Goal: Task Accomplishment & Management: Complete application form

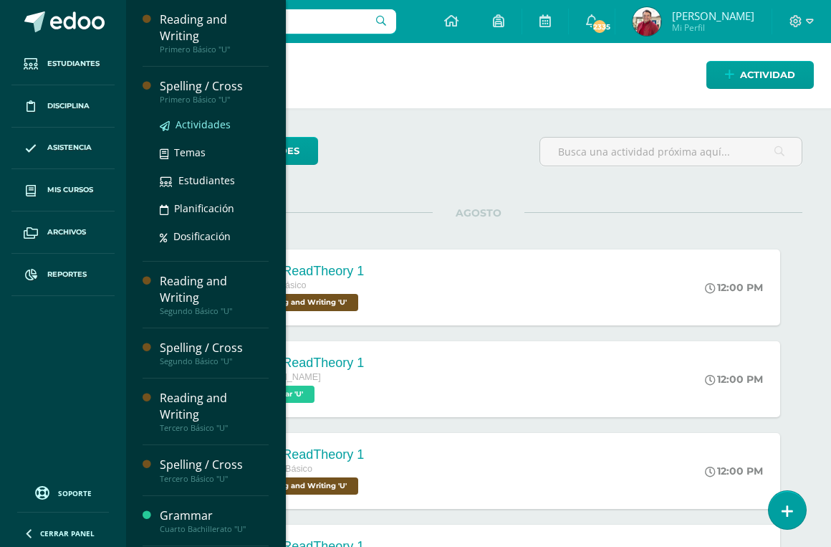
click at [198, 118] on span "Actividades" at bounding box center [203, 125] width 55 height 14
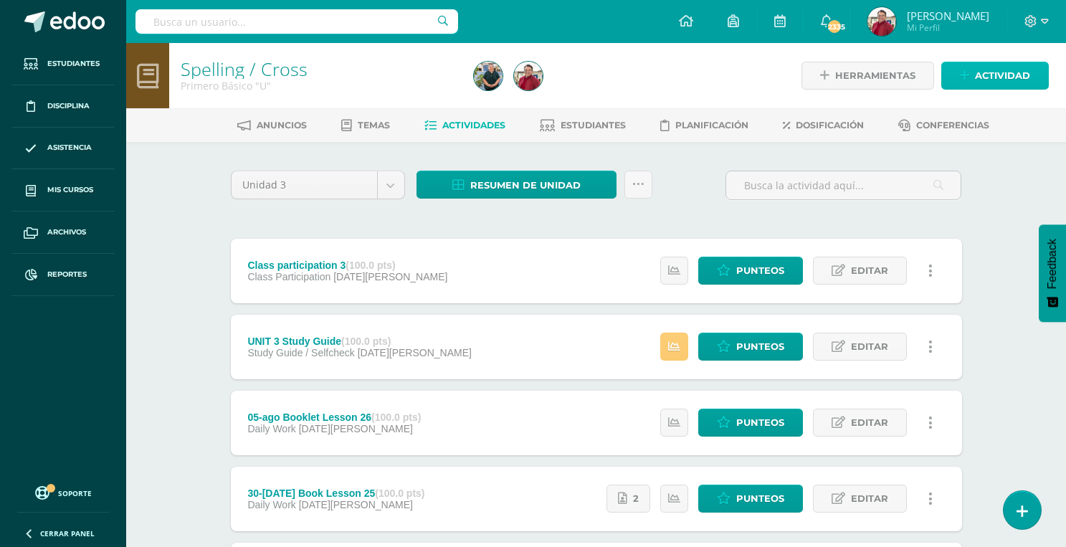
click at [990, 80] on span "Actividad" at bounding box center [1002, 75] width 55 height 27
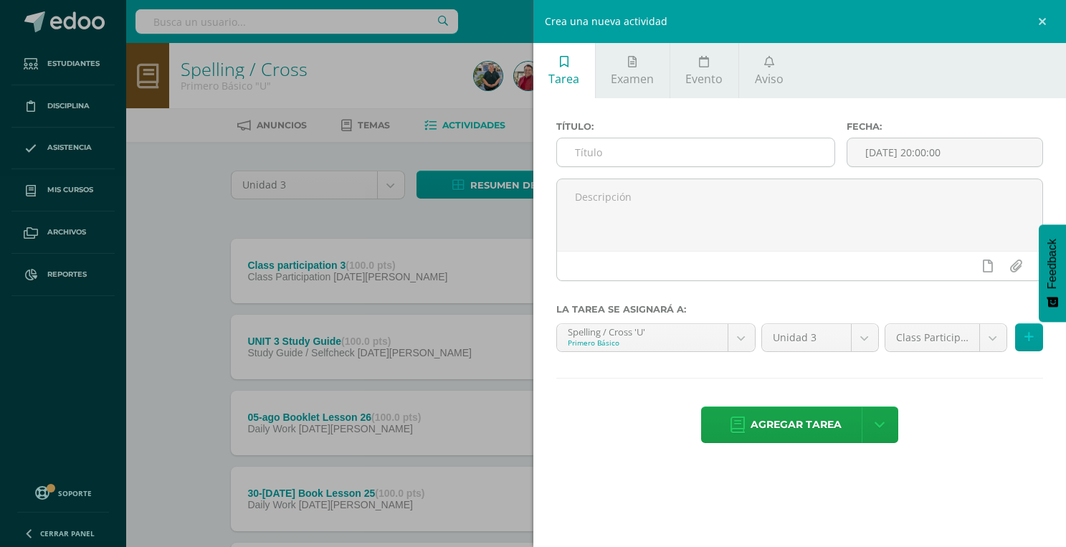
click at [734, 152] on input "text" at bounding box center [696, 152] width 278 height 28
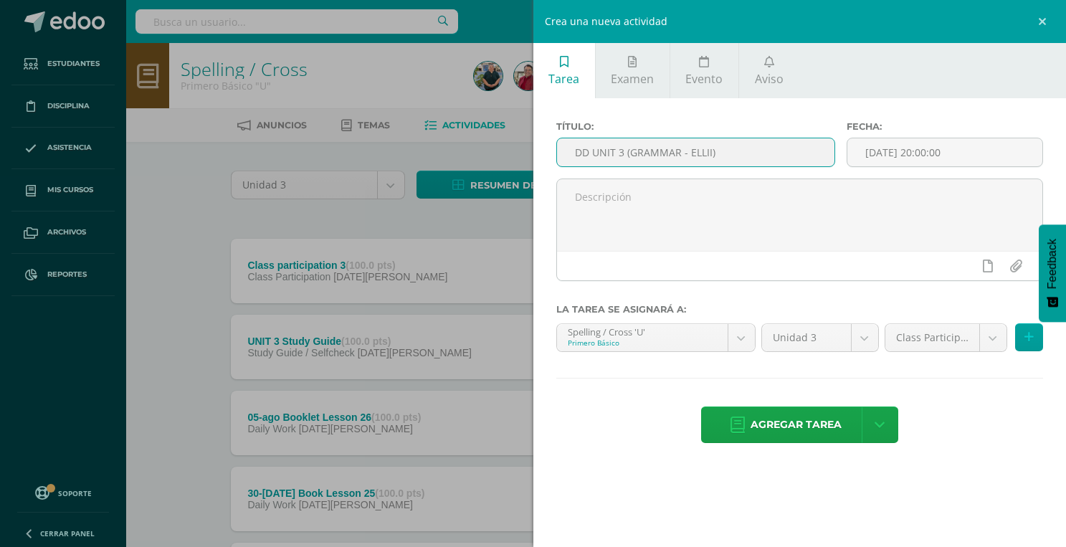
drag, startPoint x: 717, startPoint y: 155, endPoint x: 627, endPoint y: 155, distance: 89.6
click at [627, 155] on input "DD UNIT 3 (GRAMMAR - ELLII)" at bounding box center [696, 152] width 278 height 28
type input "DD UNIT 3 Spelling (Top Worksheets)"
click at [911, 145] on input "[DATE] 20:00:00" at bounding box center [944, 152] width 195 height 28
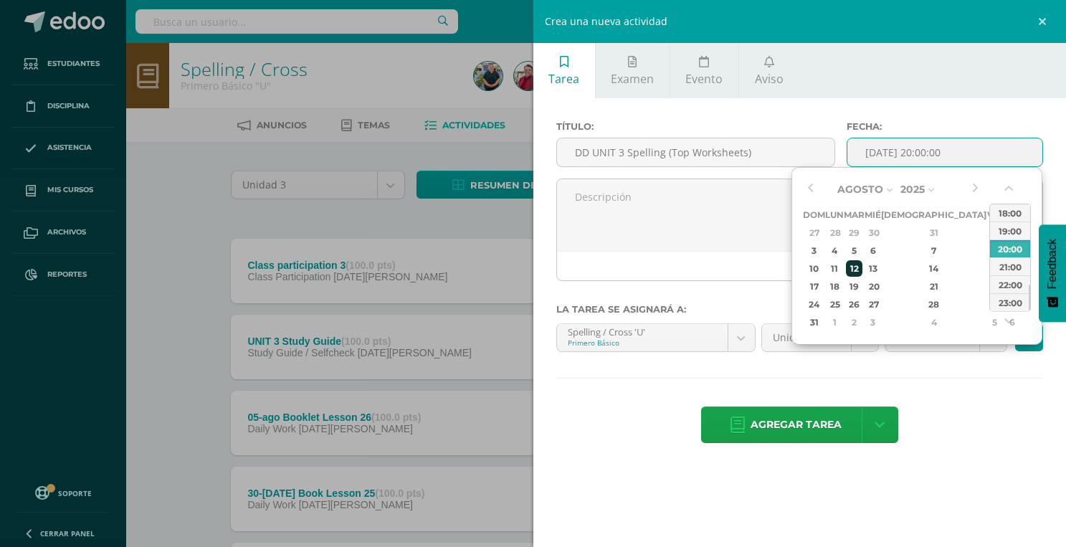
click at [862, 263] on div "12" at bounding box center [854, 268] width 16 height 16
type input "2025-08-12 20:00"
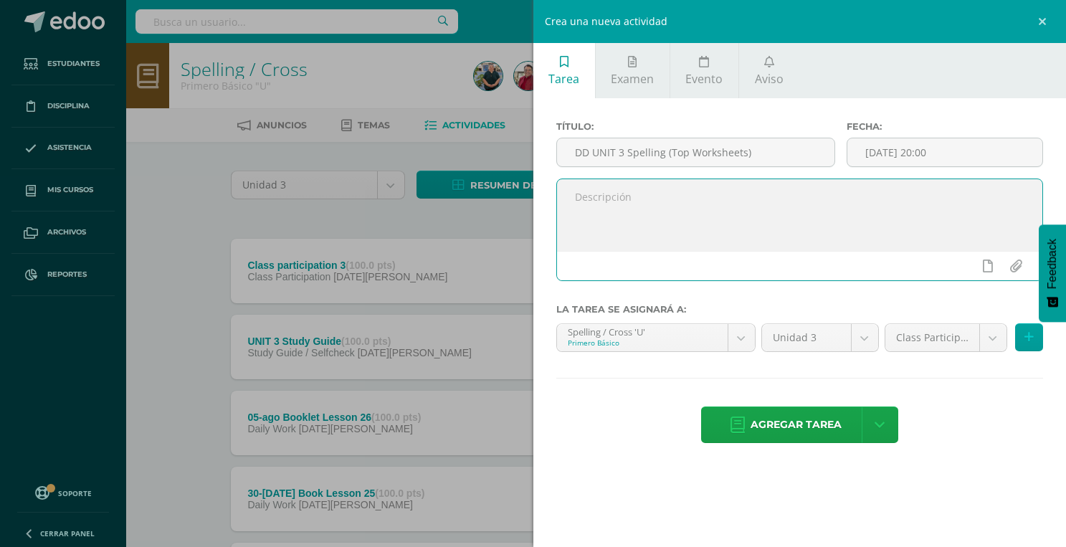
click at [760, 221] on textarea at bounding box center [800, 215] width 486 height 72
click at [944, 346] on body "Estudiantes Disciplina Asistencia Mis cursos Archivos Reportes Soporte Ayuda Re…" at bounding box center [533, 538] width 1066 height 1077
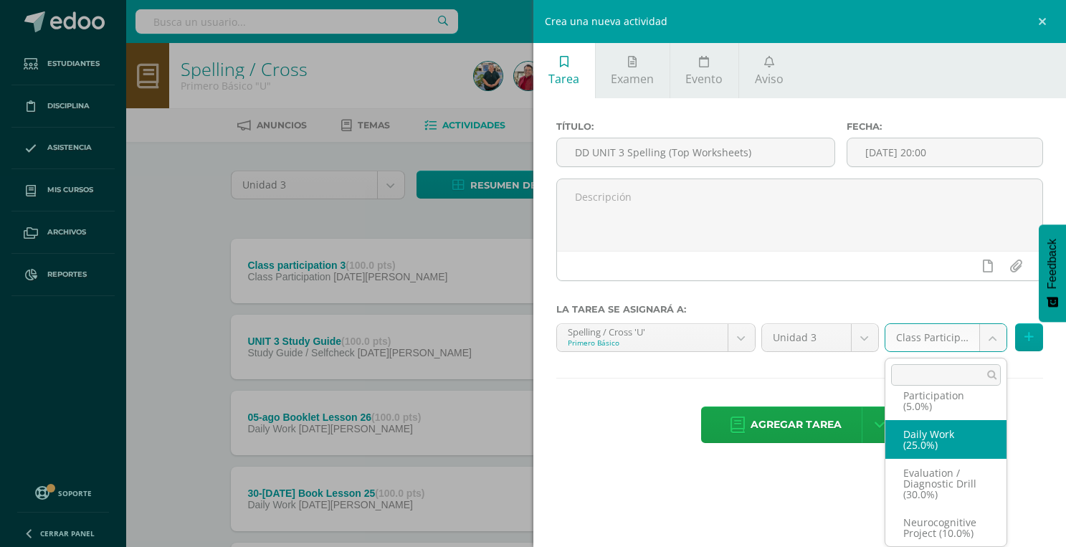
scroll to position [27, 0]
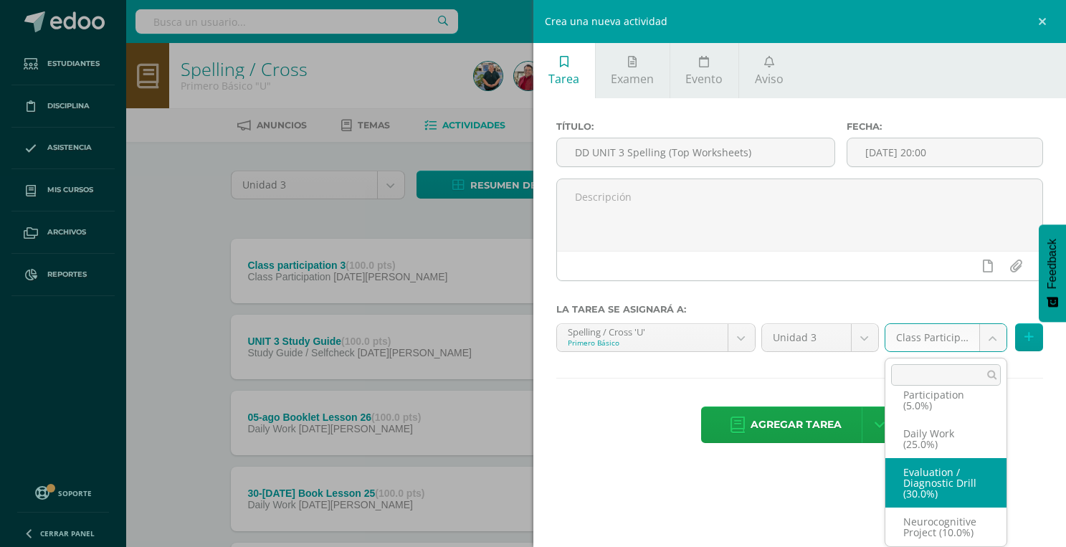
select select "202079"
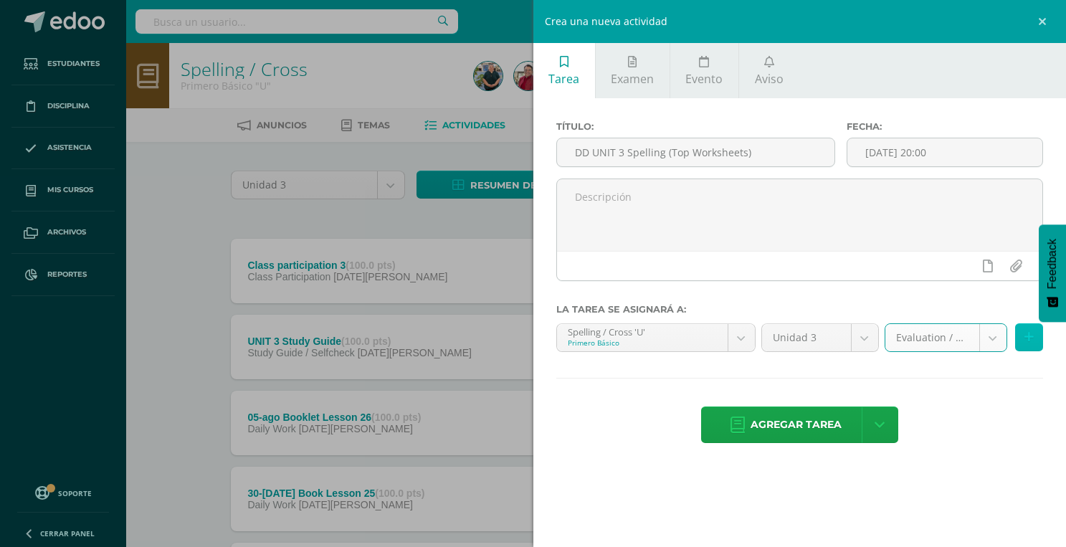
click at [1022, 337] on button at bounding box center [1029, 337] width 28 height 28
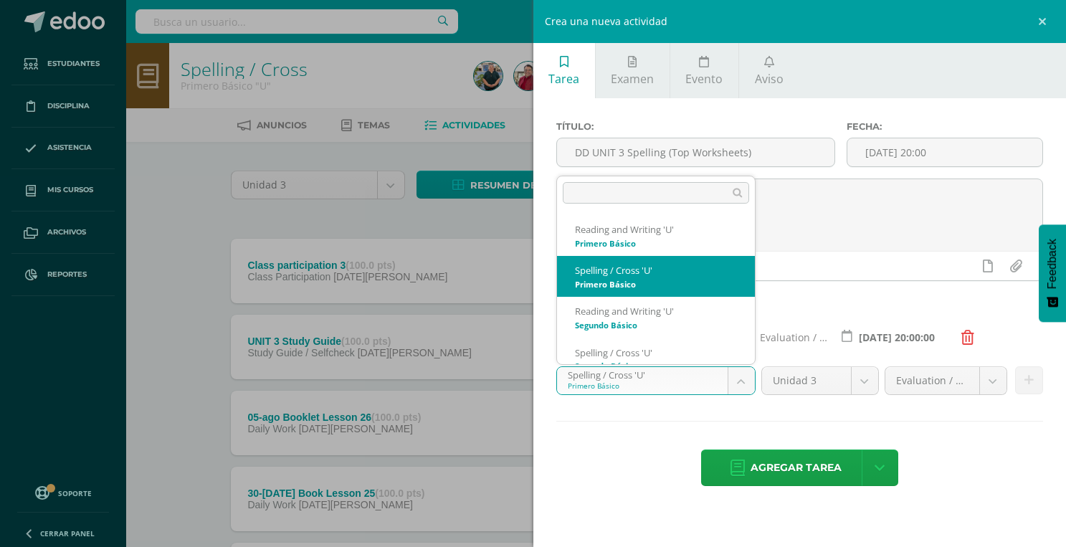
click at [657, 383] on body "Estudiantes Disciplina Asistencia Mis cursos Archivos Reportes Soporte Ayuda Re…" at bounding box center [533, 538] width 1066 height 1077
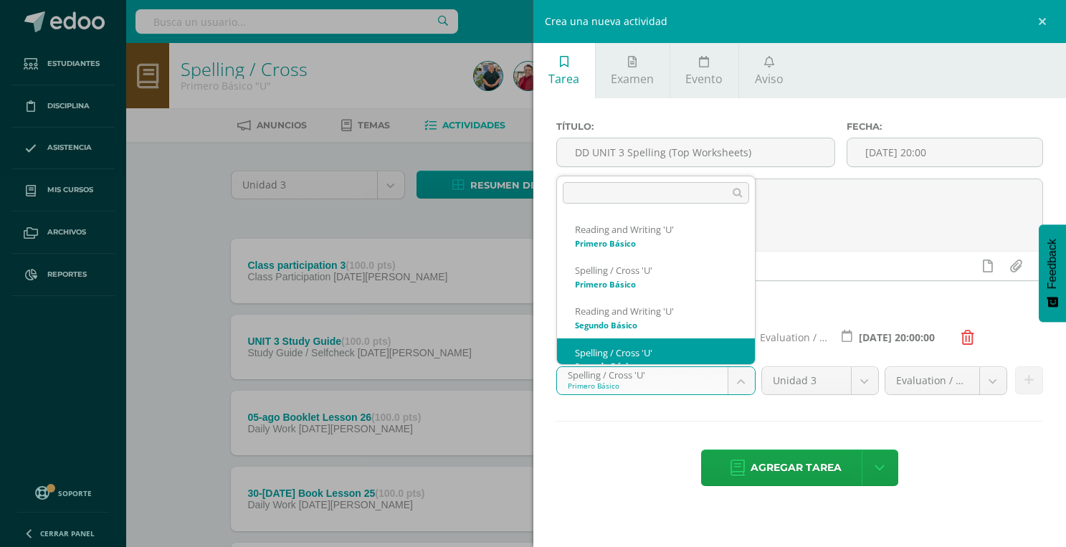
scroll to position [14, 0]
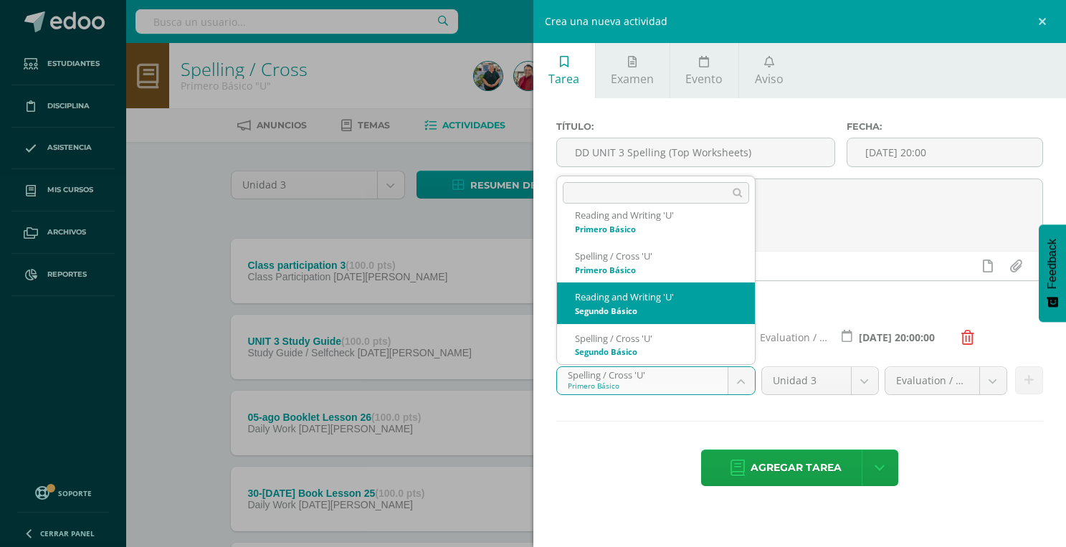
select select "200510"
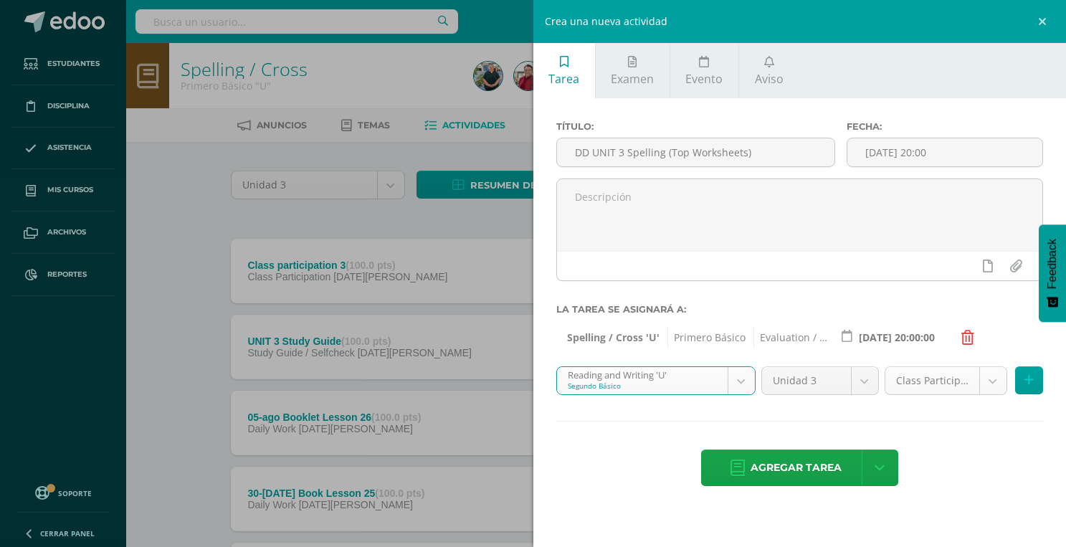
click at [934, 386] on body "Estudiantes Disciplina Asistencia Mis cursos Archivos Reportes Soporte Ayuda Re…" at bounding box center [533, 538] width 1066 height 1077
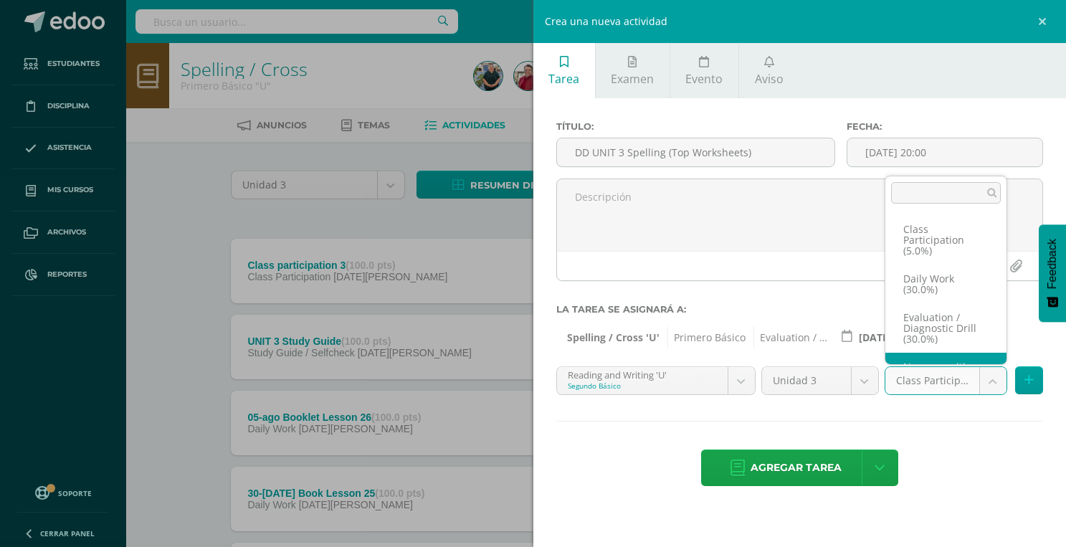
scroll to position [27, 0]
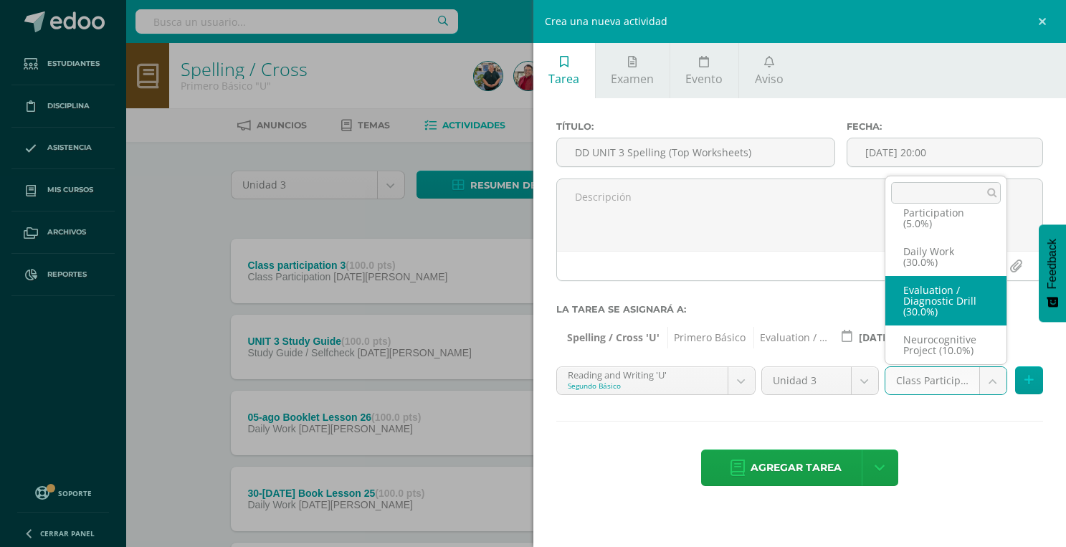
select select "202417"
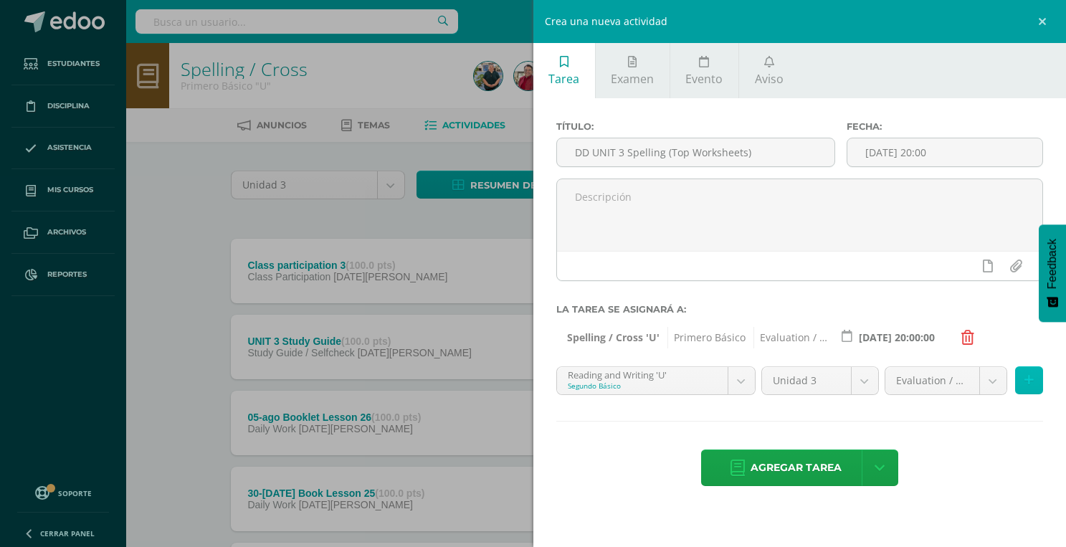
click at [1028, 378] on icon at bounding box center [1028, 380] width 9 height 12
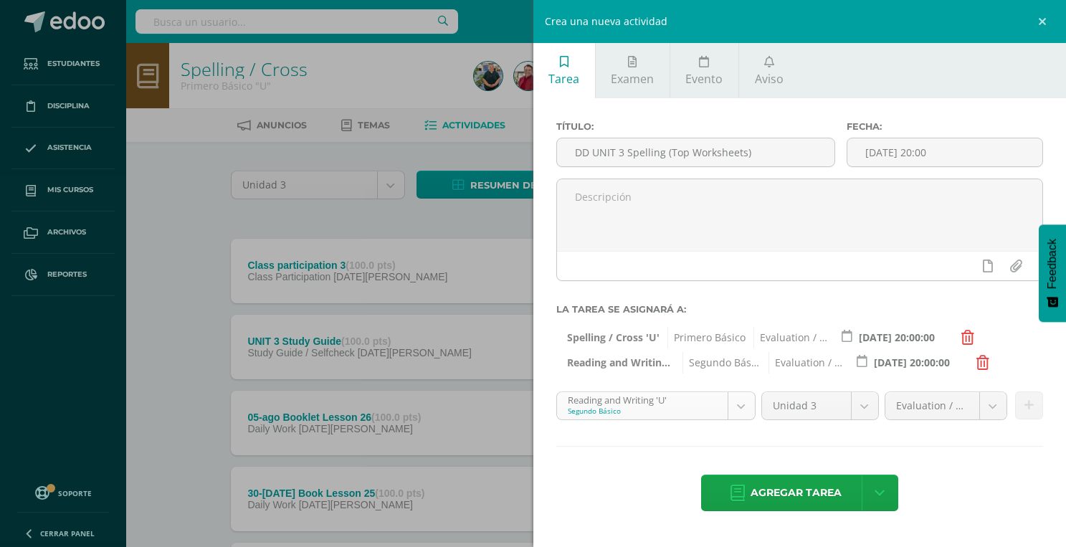
click at [664, 410] on body "Estudiantes Disciplina Asistencia Mis cursos Archivos Reportes Soporte Ayuda Re…" at bounding box center [533, 538] width 1066 height 1077
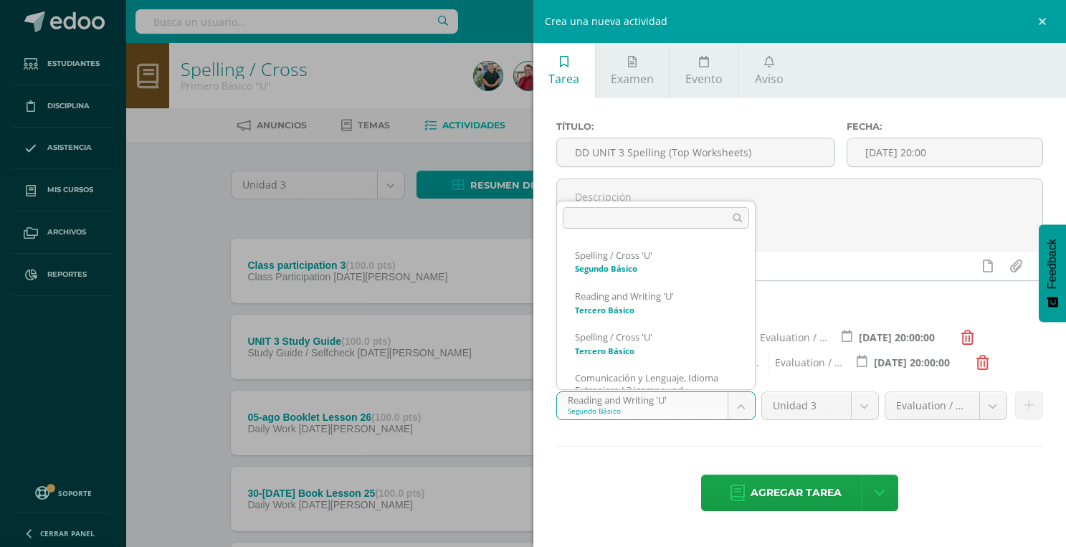
scroll to position [125, 0]
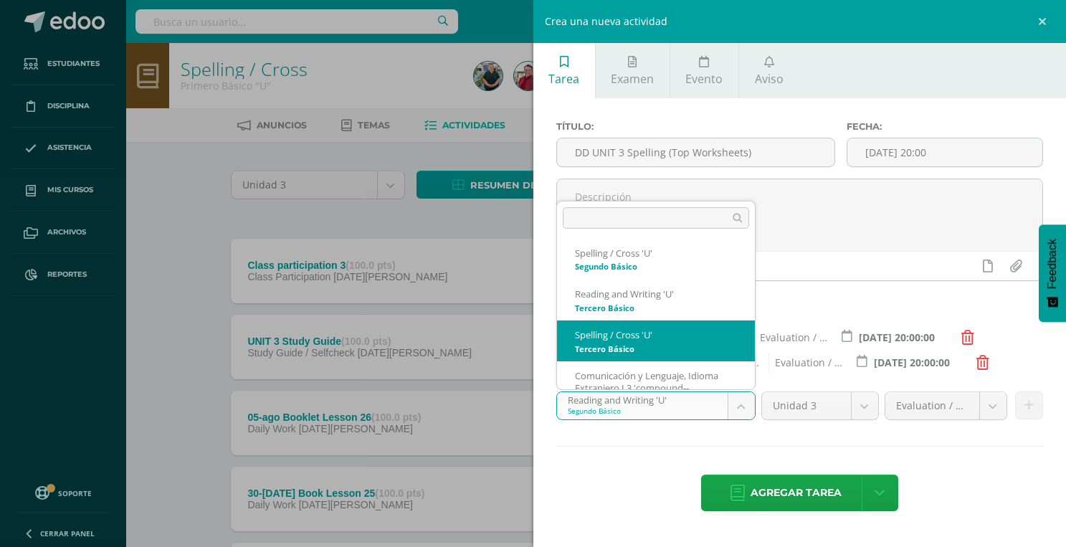
select select "200713"
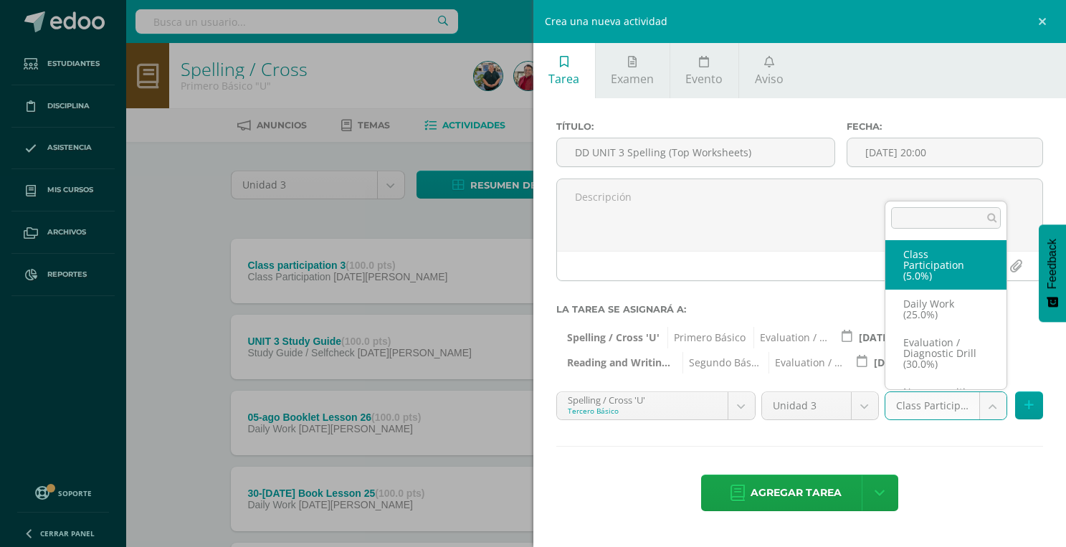
click at [924, 409] on body "Estudiantes Disciplina Asistencia Mis cursos Archivos Reportes Soporte Ayuda Re…" at bounding box center [533, 538] width 1066 height 1077
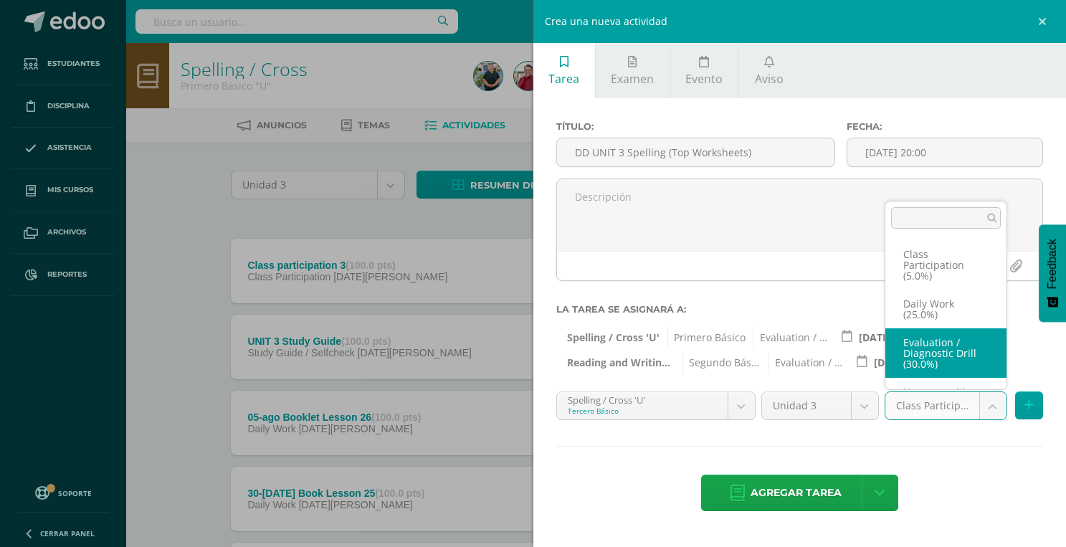
select select "202141"
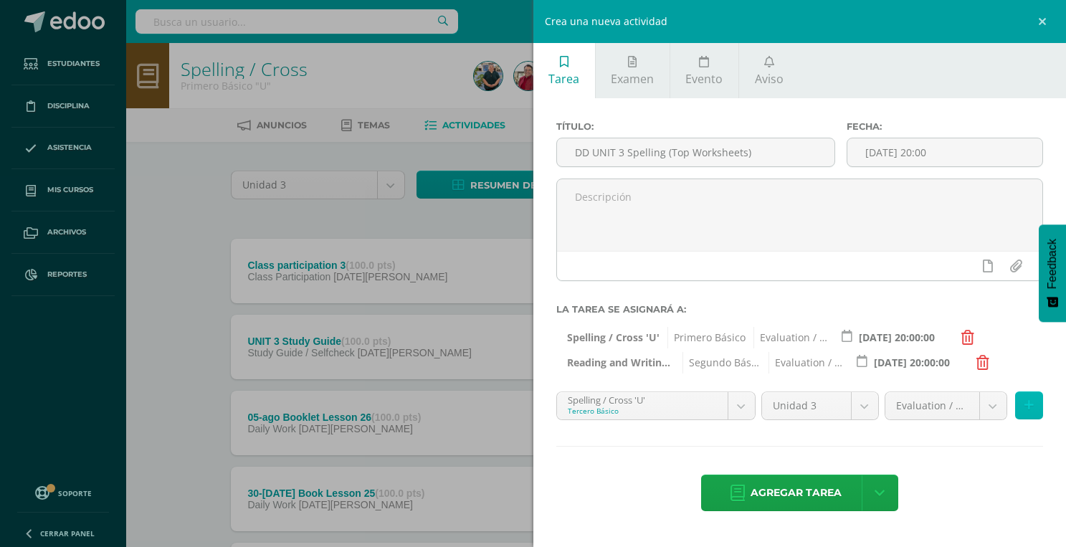
click at [1032, 406] on icon at bounding box center [1028, 405] width 9 height 12
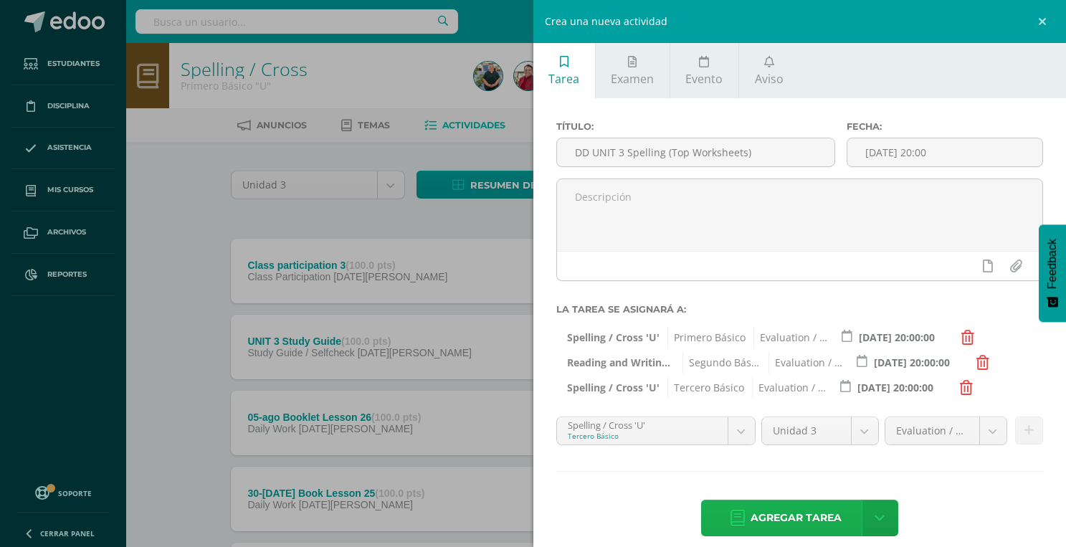
click at [815, 508] on span "Agregar tarea" at bounding box center [795, 517] width 91 height 35
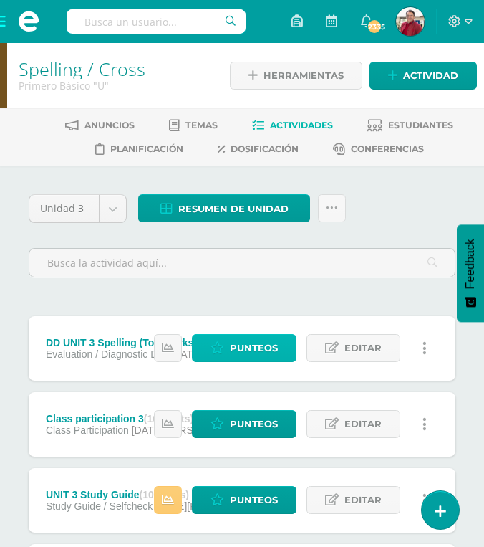
click at [241, 335] on span "Punteos" at bounding box center [254, 348] width 48 height 27
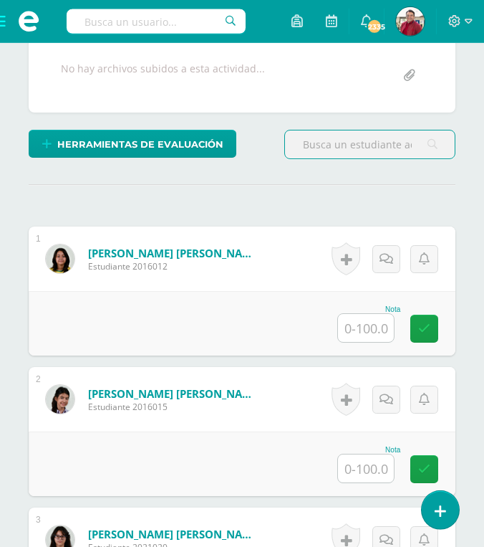
scroll to position [340, 0]
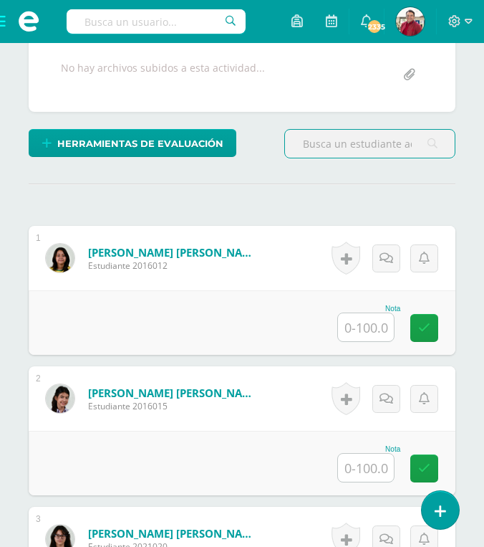
click at [353, 313] on input "text" at bounding box center [366, 327] width 56 height 28
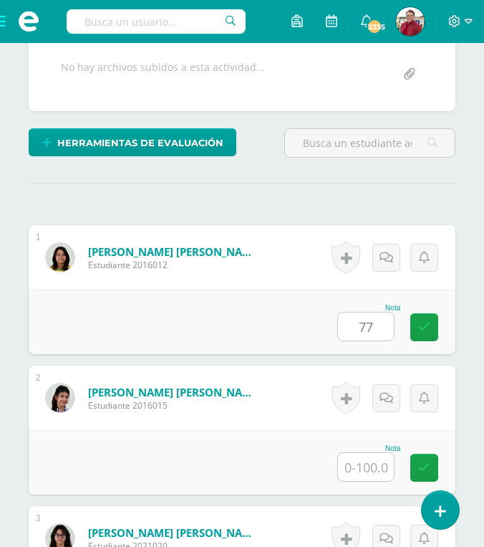
type input "77"
type input "49"
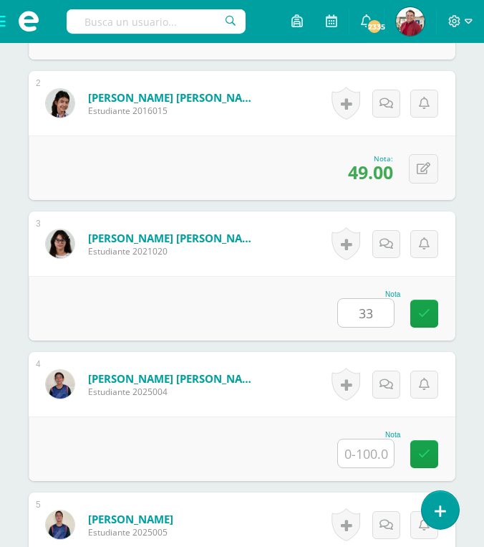
type input "33"
type input "70"
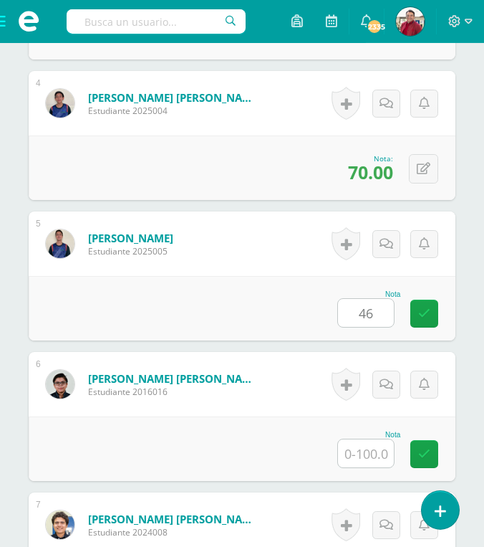
type input "46"
type input "84"
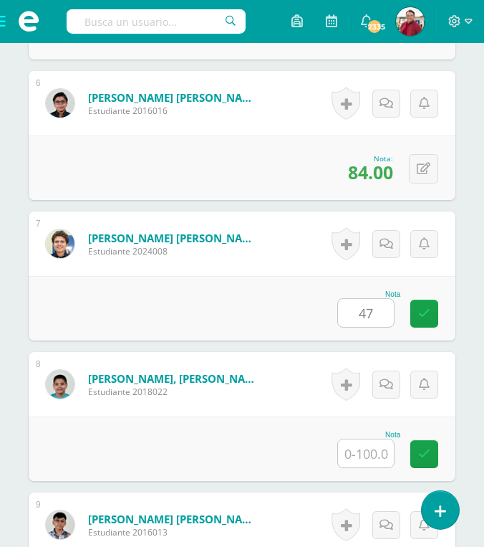
type input "47"
type input "60"
type input "48"
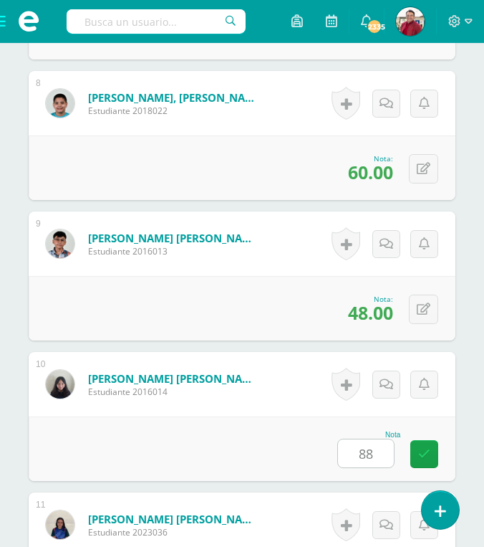
type input "88"
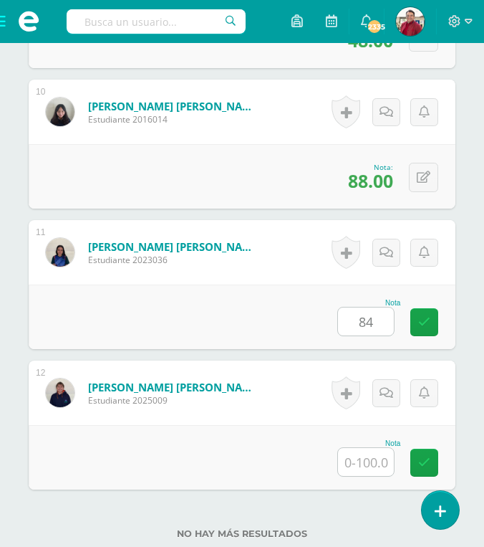
type input "84"
type input "76"
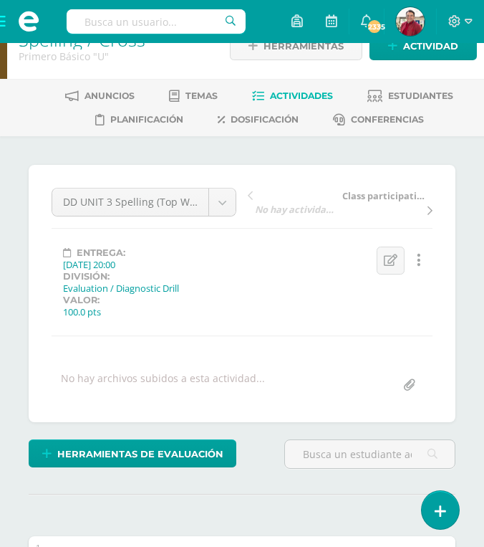
scroll to position [28, 0]
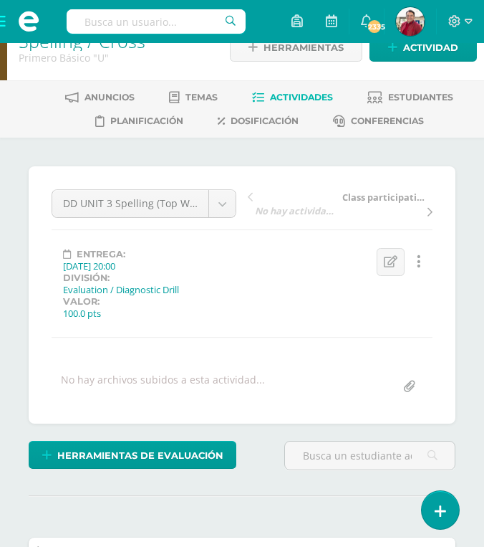
click at [4, 28] on span at bounding box center [28, 21] width 57 height 43
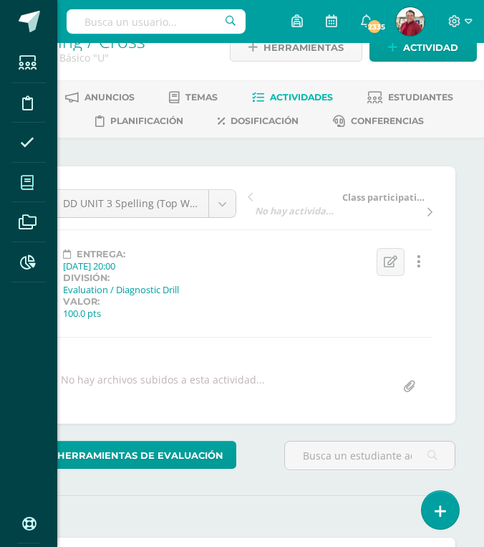
click at [27, 184] on icon at bounding box center [27, 183] width 13 height 14
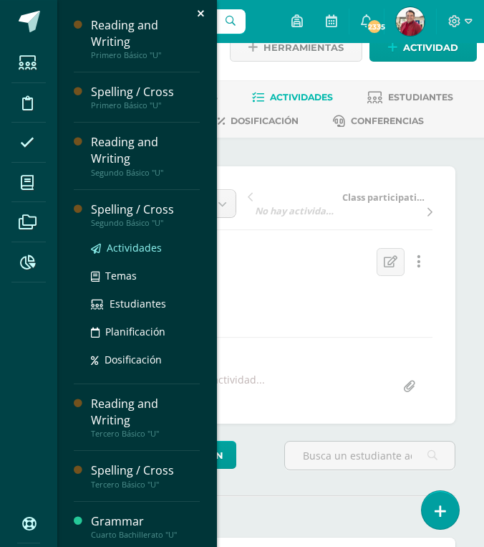
click at [113, 241] on span "Actividades" at bounding box center [134, 248] width 55 height 14
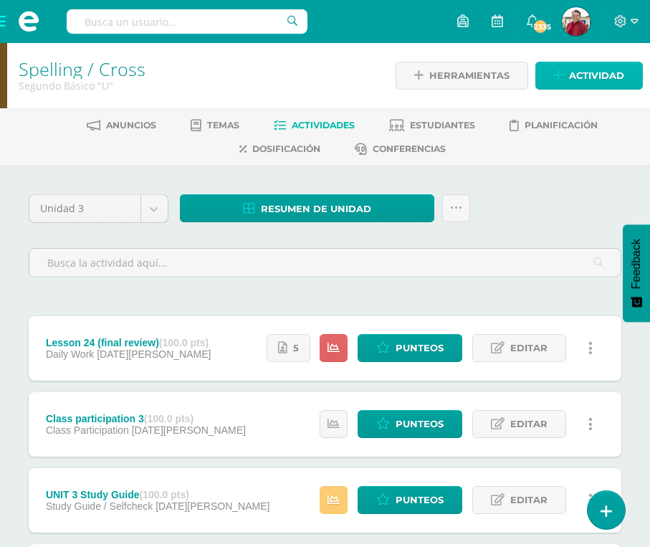
click at [484, 75] on span "Actividad" at bounding box center [596, 75] width 55 height 27
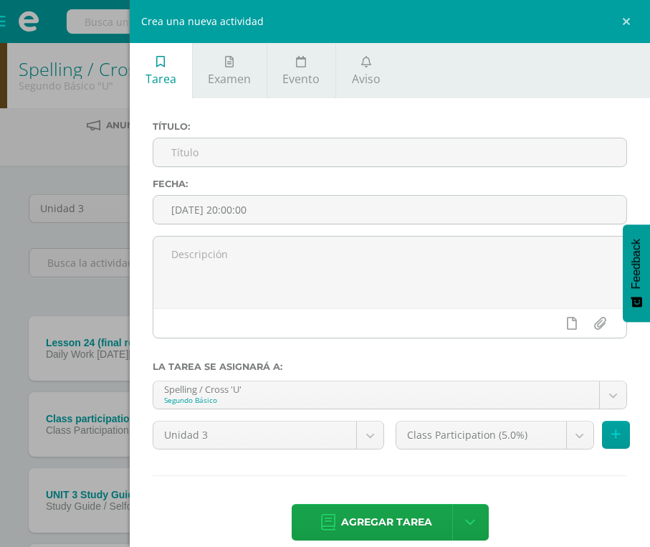
click at [53, 150] on div "Crea una nueva actividad Tarea Examen Evento Aviso Título: Fecha: 2025-08-12 20…" at bounding box center [325, 273] width 650 height 547
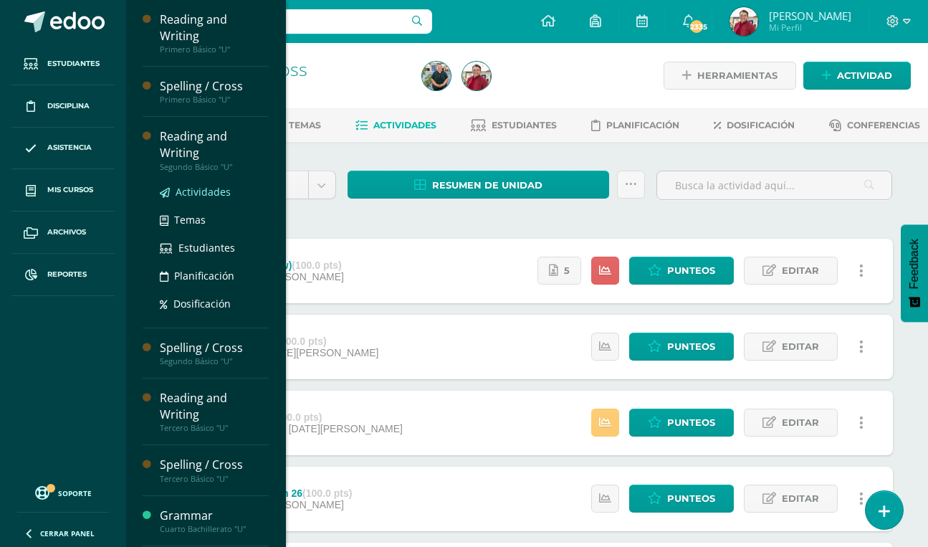
click at [196, 185] on span "Actividades" at bounding box center [203, 192] width 55 height 14
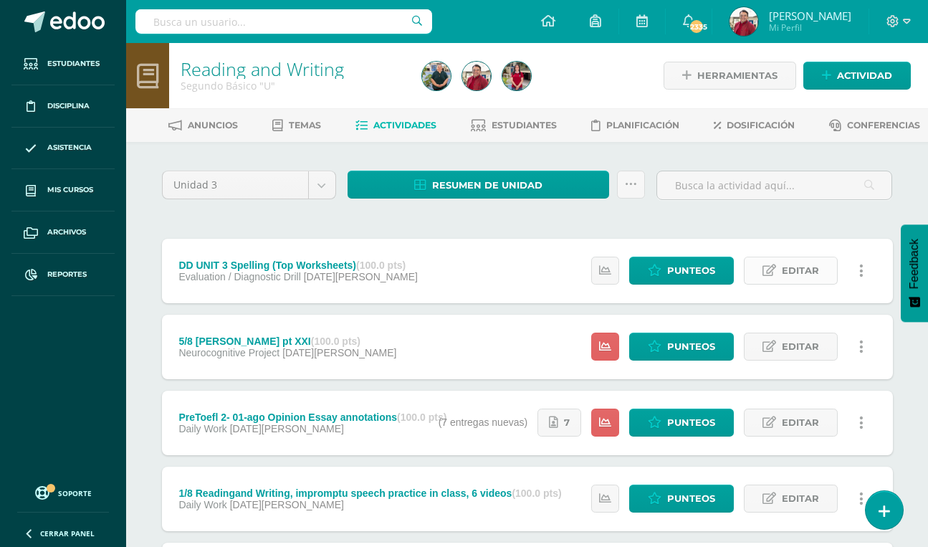
click at [800, 266] on span "Editar" at bounding box center [800, 270] width 37 height 27
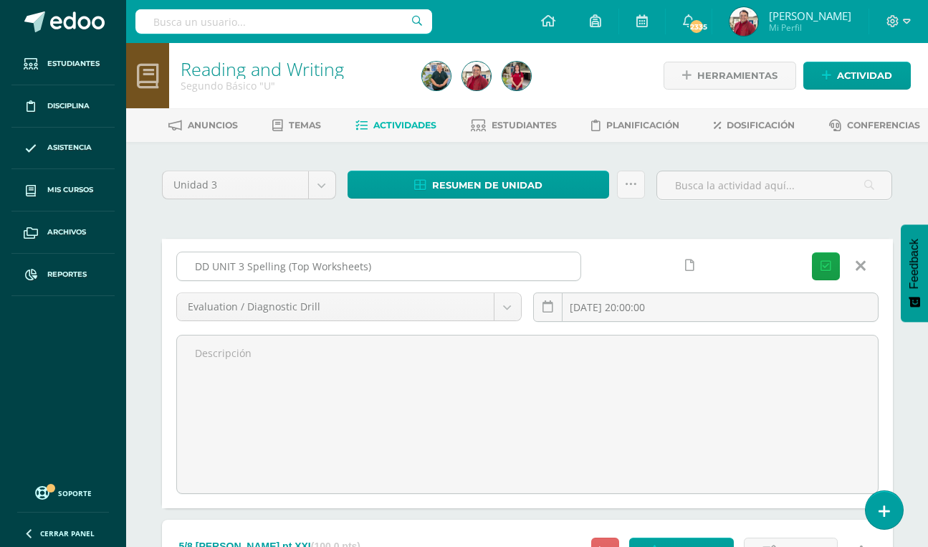
click at [234, 269] on input "DD UNIT 3 Spelling (Top Worksheets)" at bounding box center [378, 266] width 403 height 28
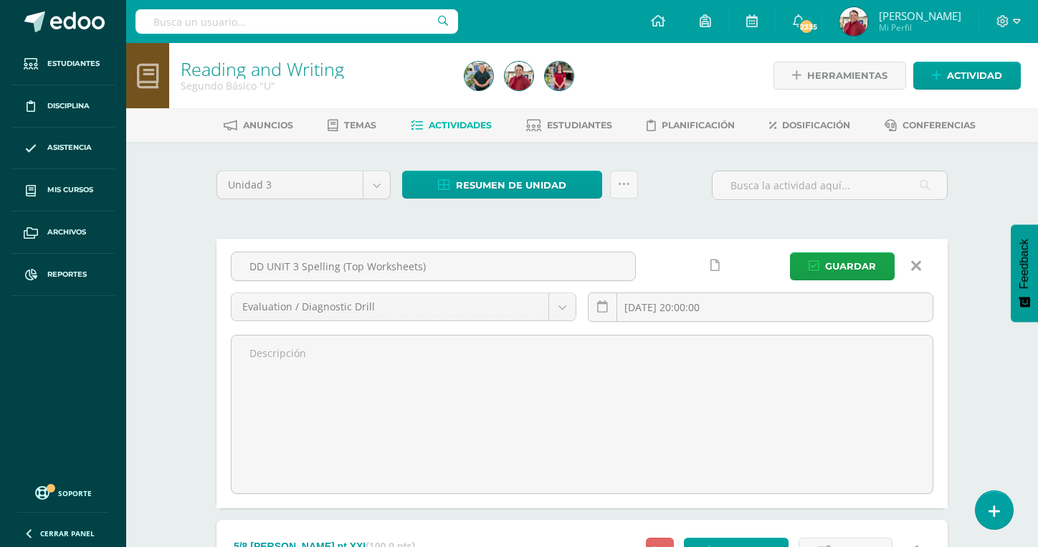
click at [916, 258] on icon at bounding box center [916, 266] width 10 height 16
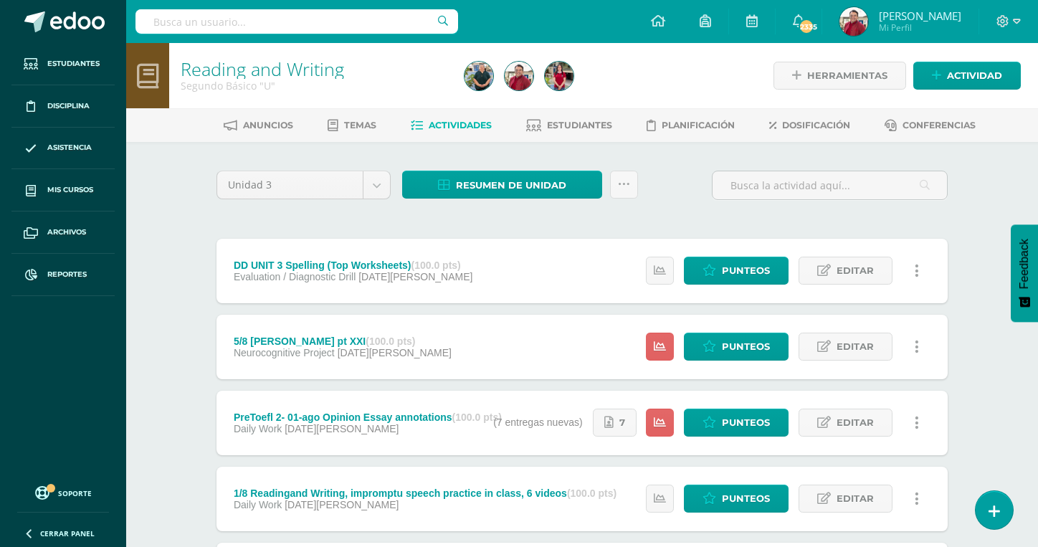
click at [917, 257] on link at bounding box center [916, 271] width 28 height 28
click at [861, 332] on link "Eliminar" at bounding box center [889, 334] width 147 height 22
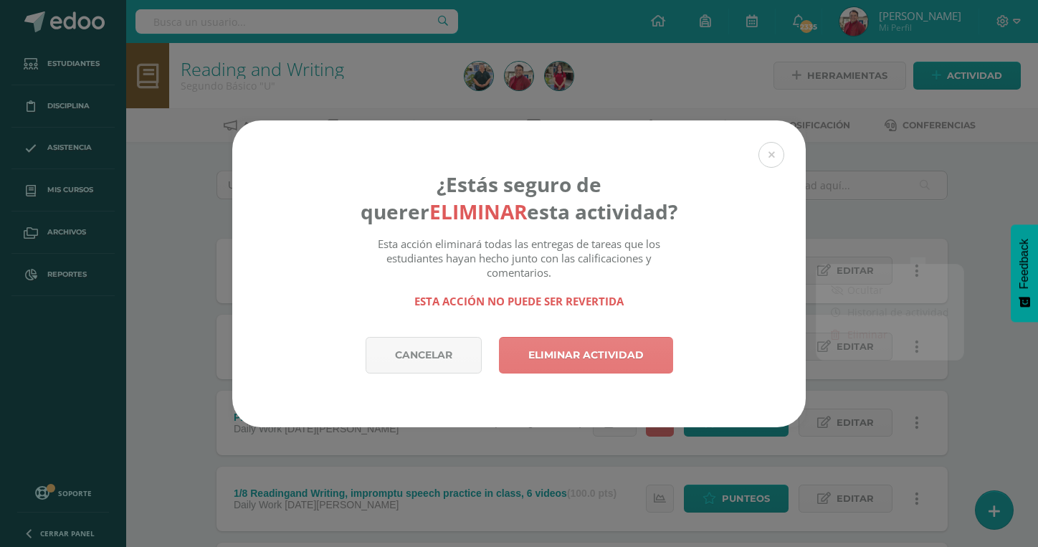
click at [577, 342] on link "Eliminar actividad" at bounding box center [586, 355] width 174 height 37
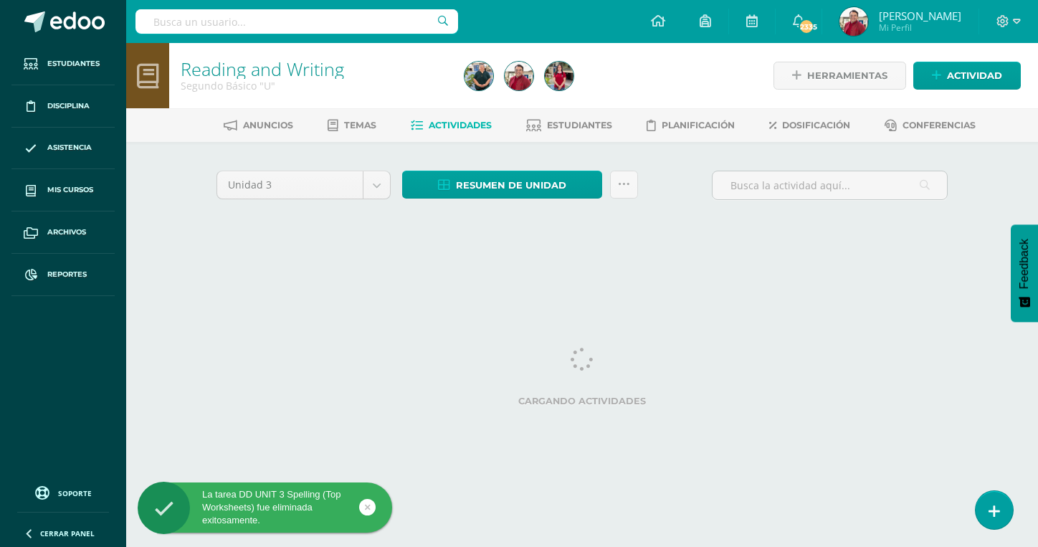
click at [410, 224] on div "Unidad 3 Unidad 1 Unidad 2 Unidad 3 Unidad 4 Resumen de unidad Descargar como H…" at bounding box center [582, 204] width 788 height 125
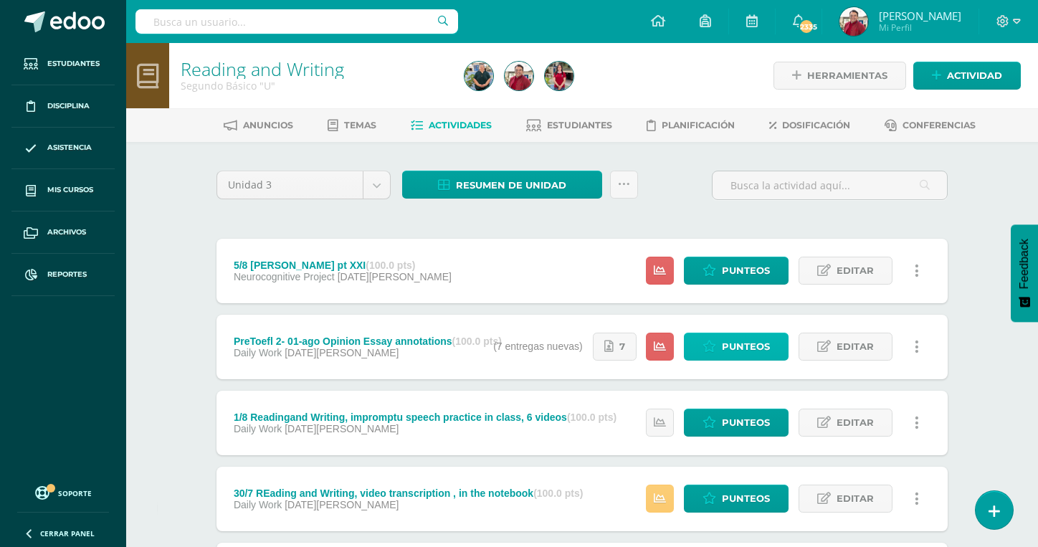
click at [762, 333] on span "Punteos" at bounding box center [746, 346] width 48 height 27
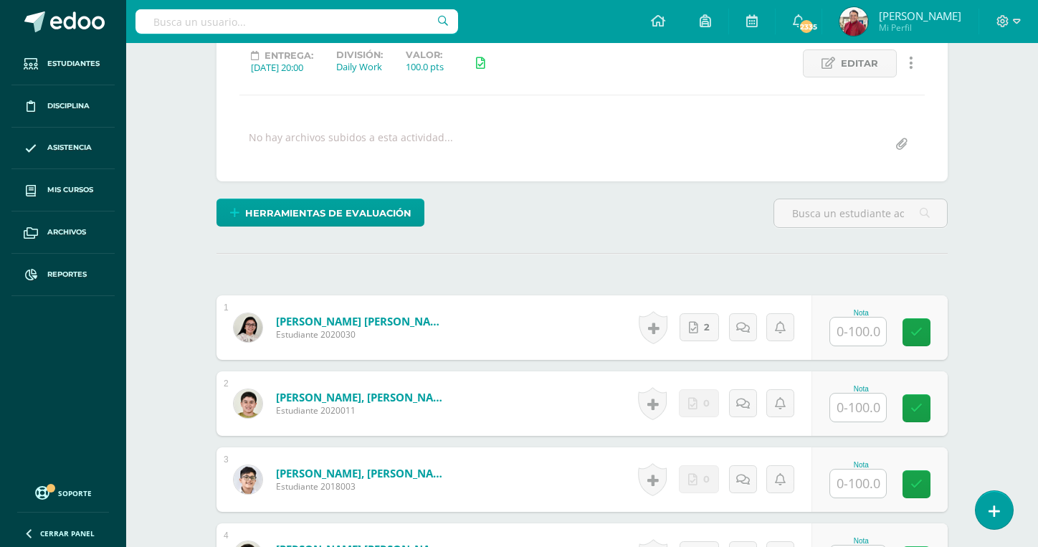
click at [841, 317] on input "text" at bounding box center [858, 331] width 56 height 28
type input "100"
type input "0"
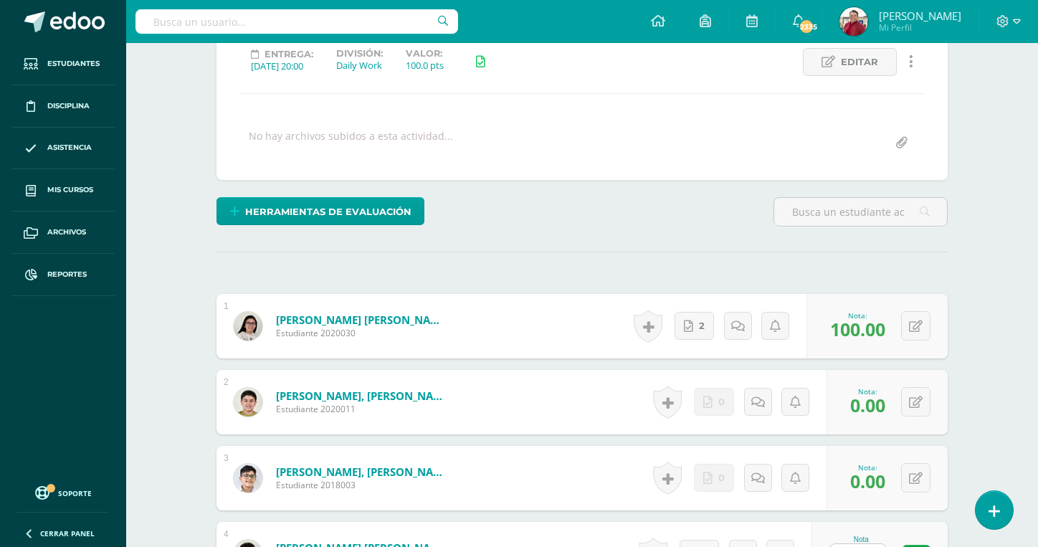
type input "100"
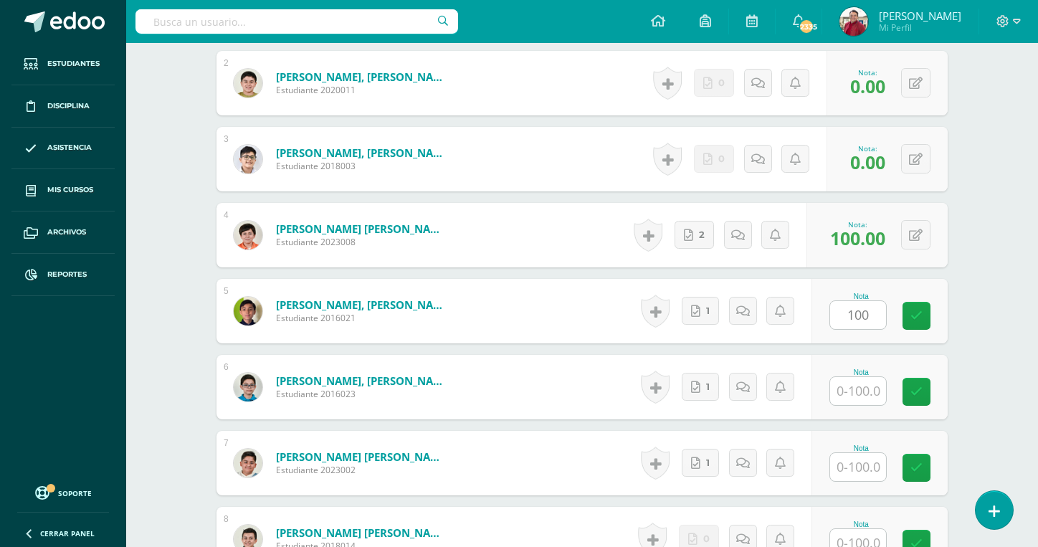
type input "100"
type input "0"
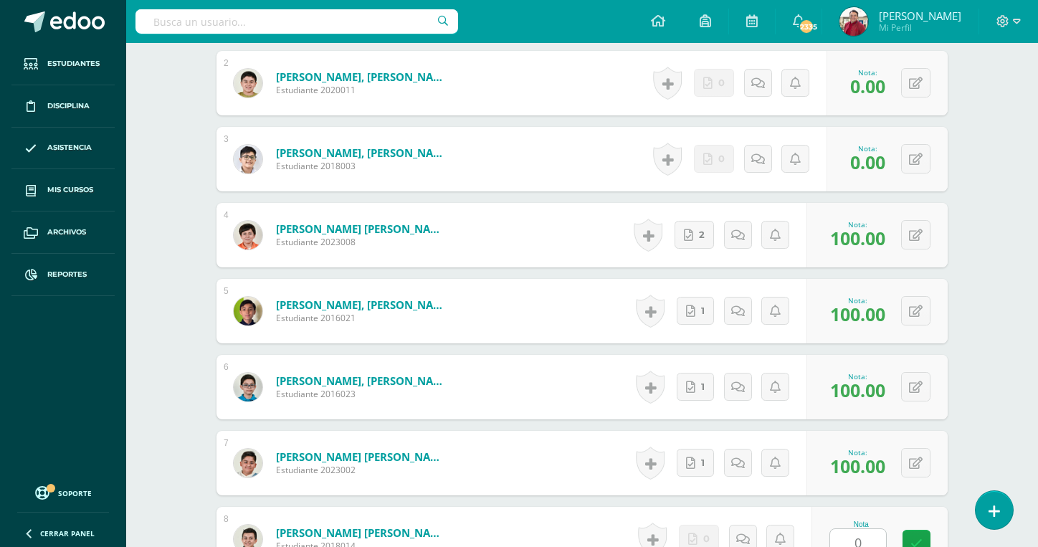
scroll to position [827, 0]
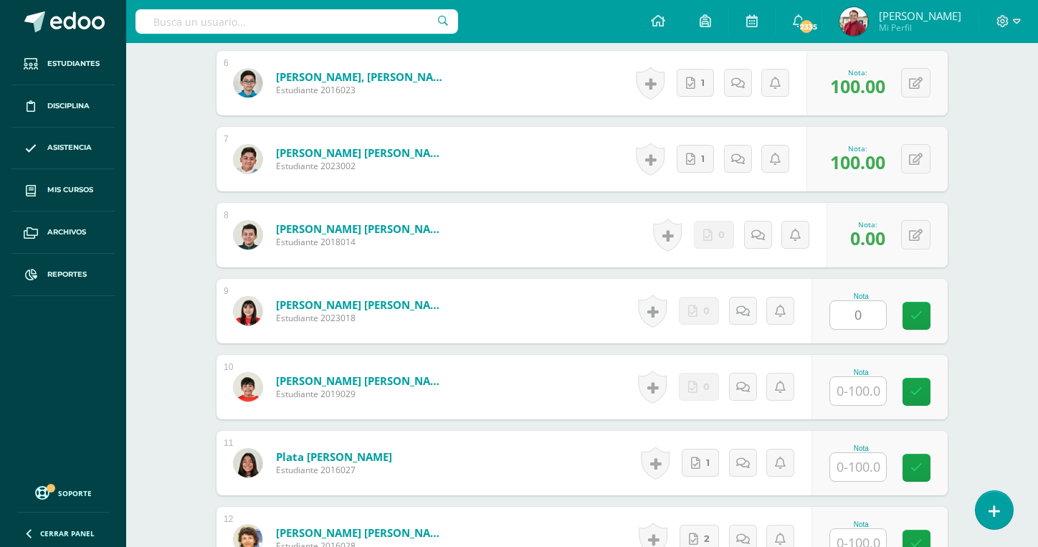
type input "0"
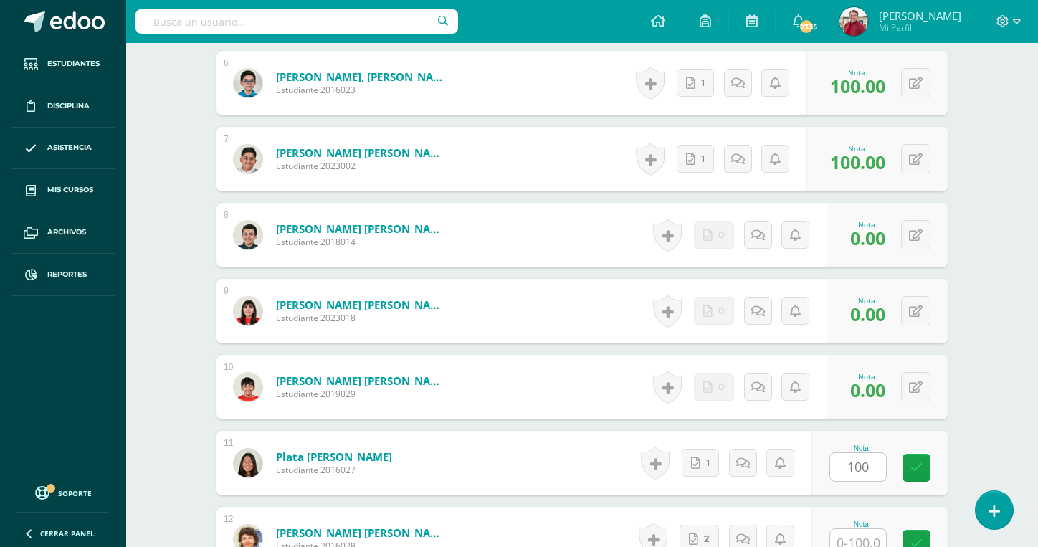
type input "100"
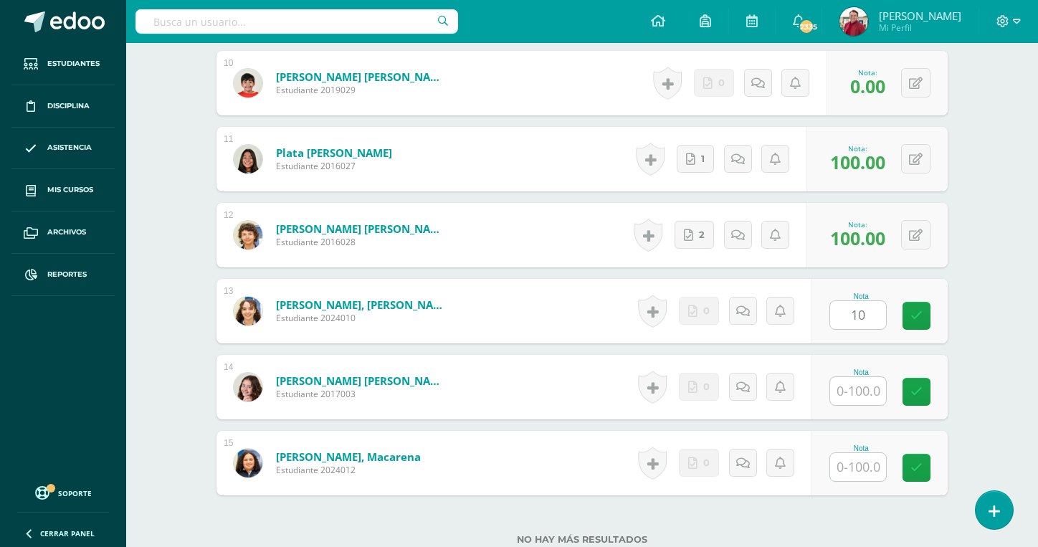
type input "1"
type input "0"
type input "00"
type input "0"
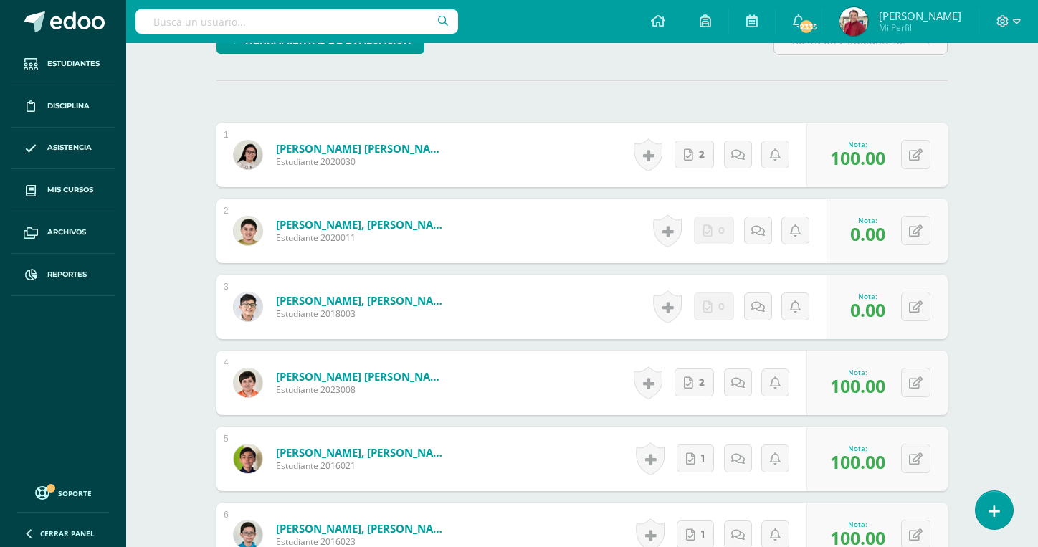
scroll to position [376, 0]
click at [751, 224] on icon at bounding box center [758, 230] width 14 height 12
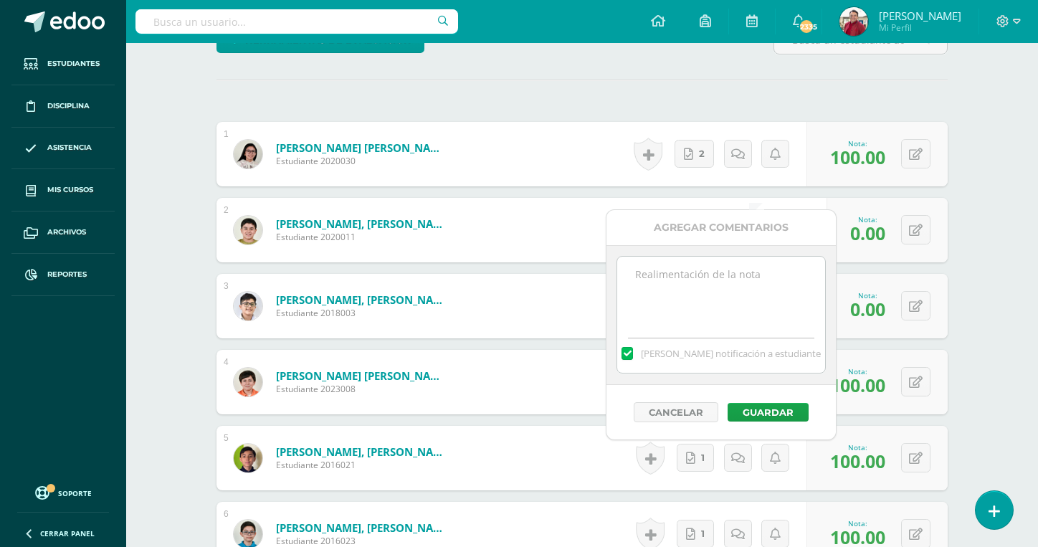
click at [702, 312] on textarea at bounding box center [720, 293] width 207 height 72
type textarea "You did not upload the annotations taken in class."
click at [761, 406] on button "Guardar" at bounding box center [767, 412] width 81 height 19
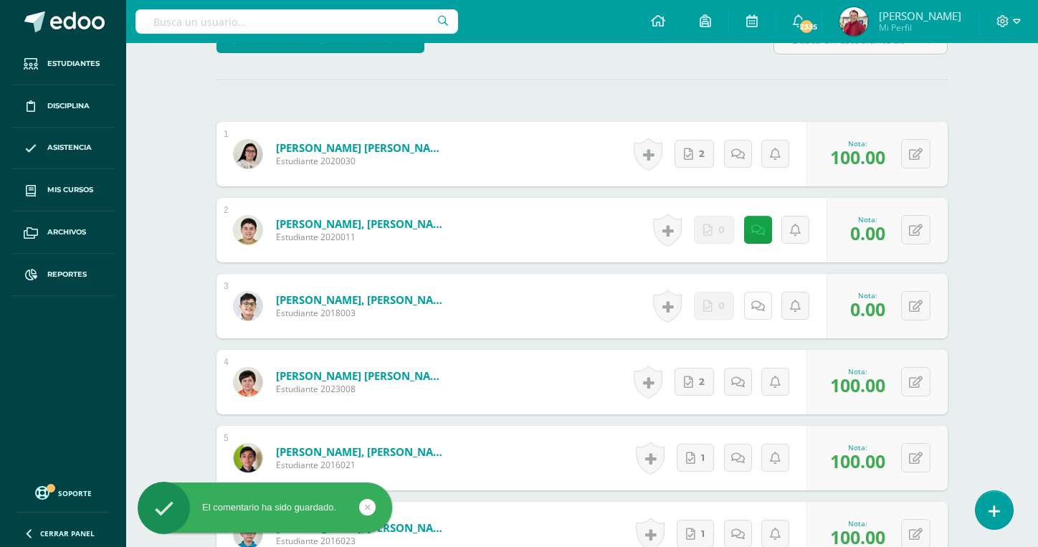
click at [762, 300] on icon at bounding box center [758, 306] width 14 height 12
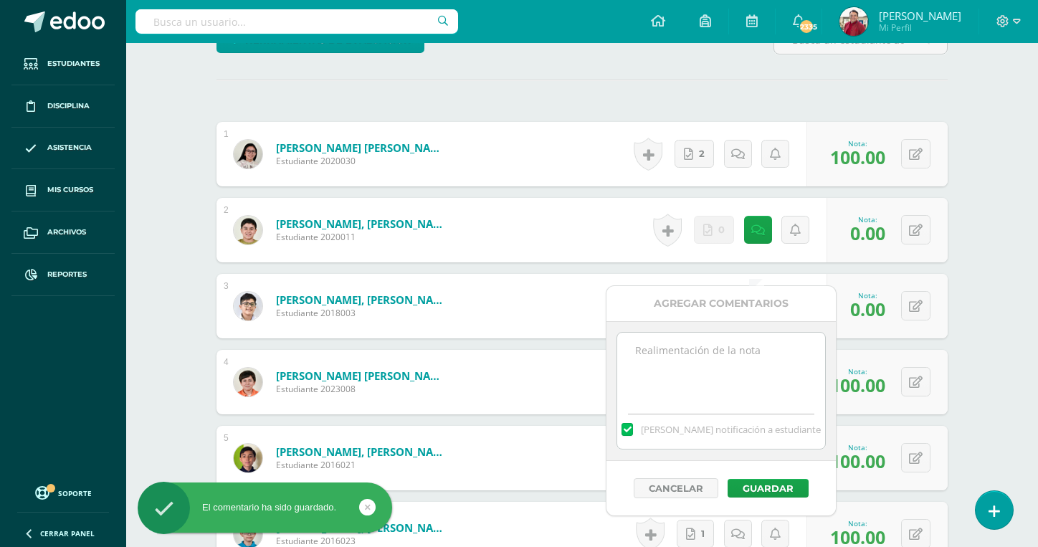
click at [725, 358] on textarea at bounding box center [720, 368] width 207 height 72
paste textarea "You did not upload the annotations taken in class."
type textarea "You did not upload the annotations taken in class."
click at [755, 484] on button "Guardar" at bounding box center [767, 488] width 81 height 19
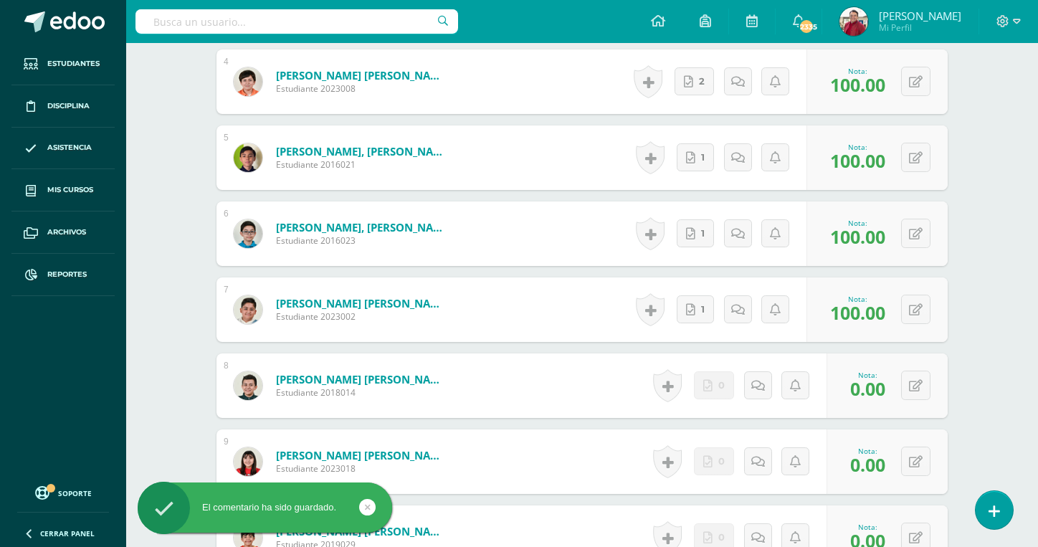
scroll to position [743, 0]
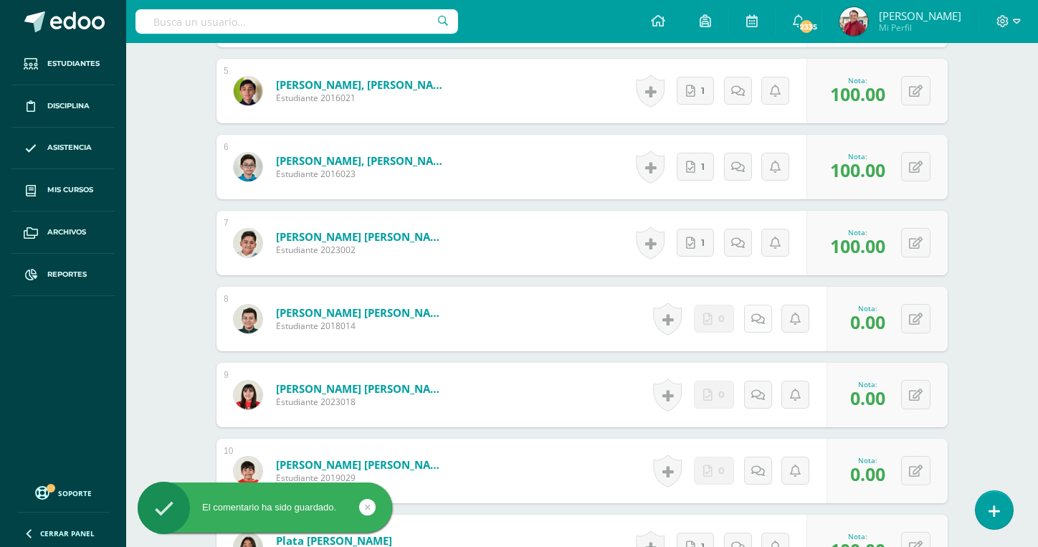
click at [760, 313] on icon at bounding box center [758, 319] width 14 height 12
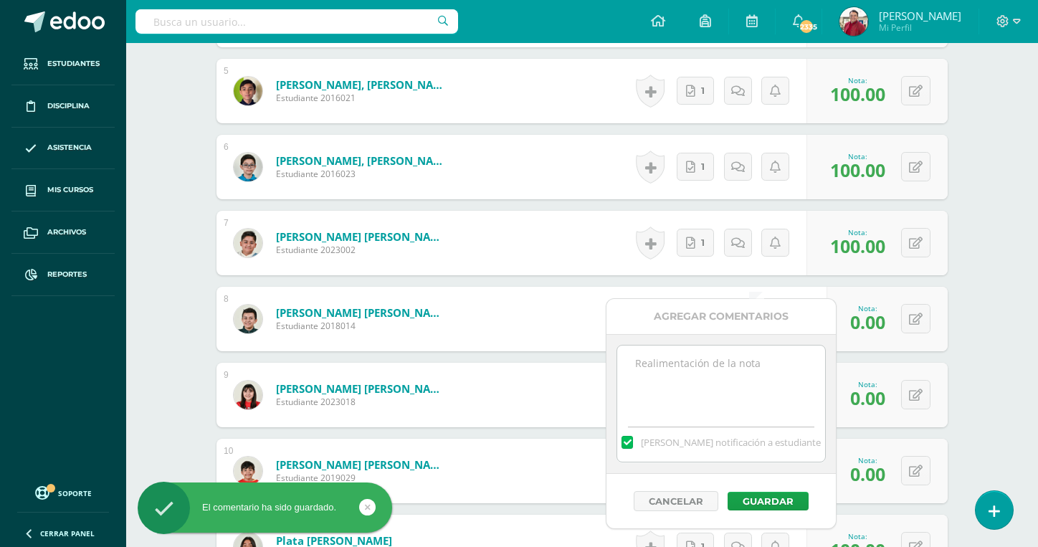
click at [724, 386] on textarea at bounding box center [720, 381] width 207 height 72
paste textarea "You did not upload the annotations taken in class."
type textarea "You did not upload the annotations taken in class."
click at [745, 500] on button "Guardar" at bounding box center [767, 501] width 81 height 19
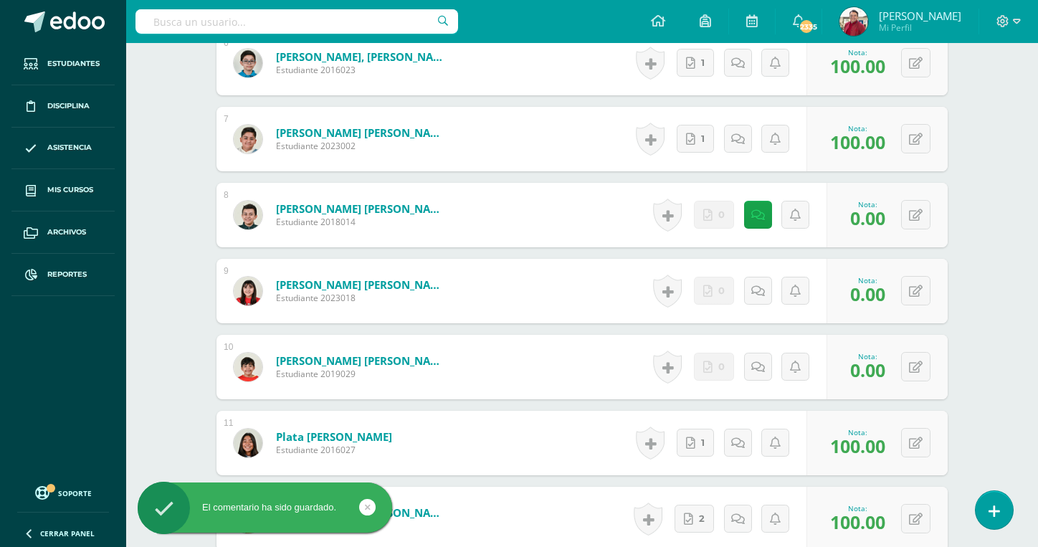
scroll to position [866, 0]
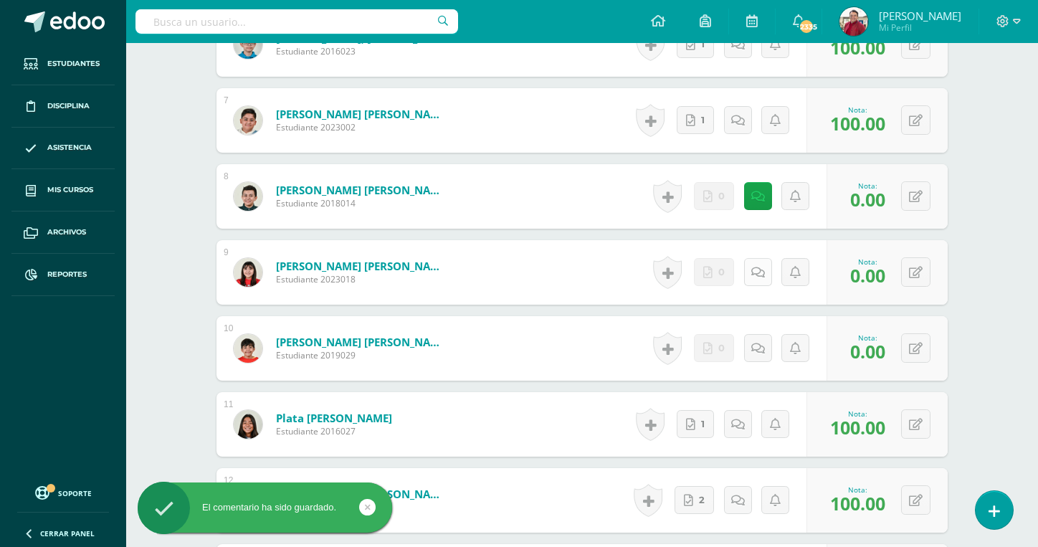
click at [754, 267] on icon at bounding box center [758, 273] width 14 height 12
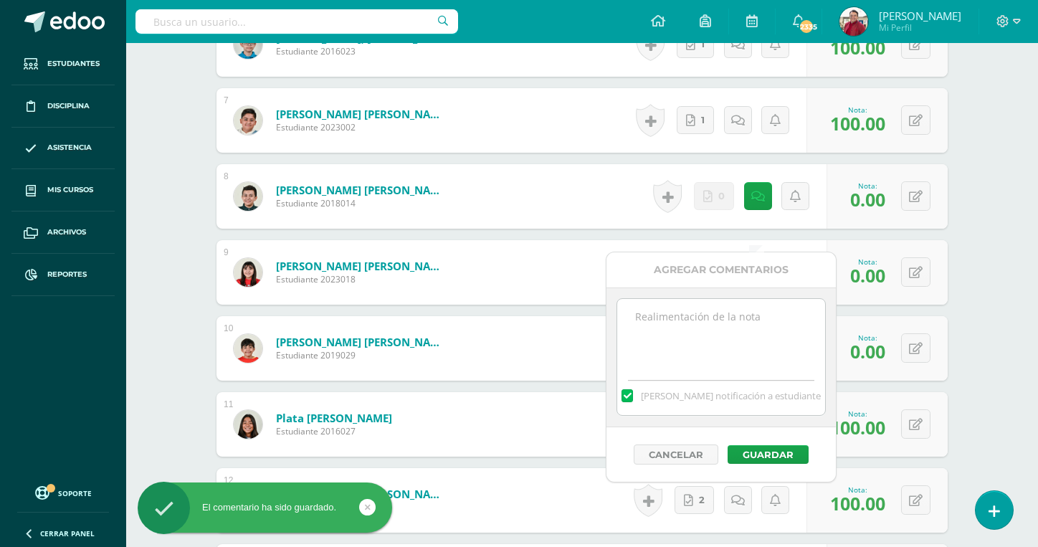
click at [707, 338] on textarea at bounding box center [720, 335] width 207 height 72
paste textarea "You did not upload the annotations taken in class."
type textarea "You did not upload the annotations taken in class."
click at [770, 461] on button "Guardar" at bounding box center [767, 454] width 81 height 19
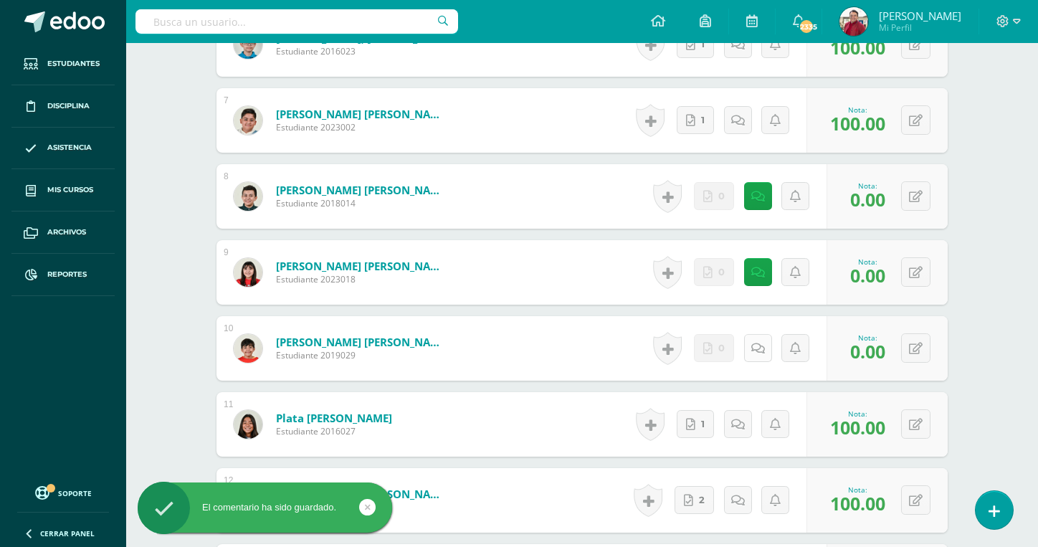
click at [763, 343] on icon at bounding box center [758, 349] width 14 height 12
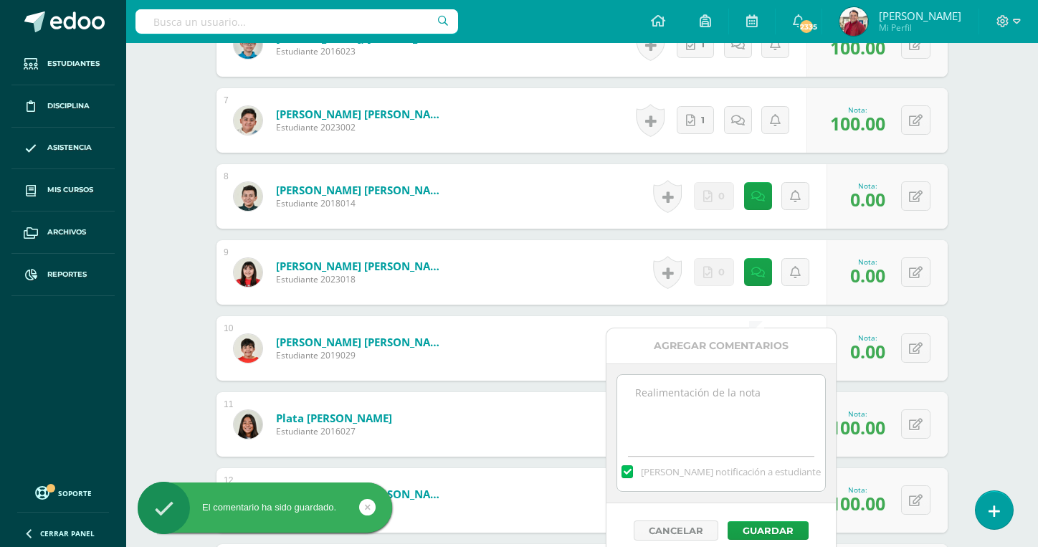
click at [758, 408] on textarea at bounding box center [720, 411] width 207 height 72
paste textarea "You did not upload the annotations taken in class."
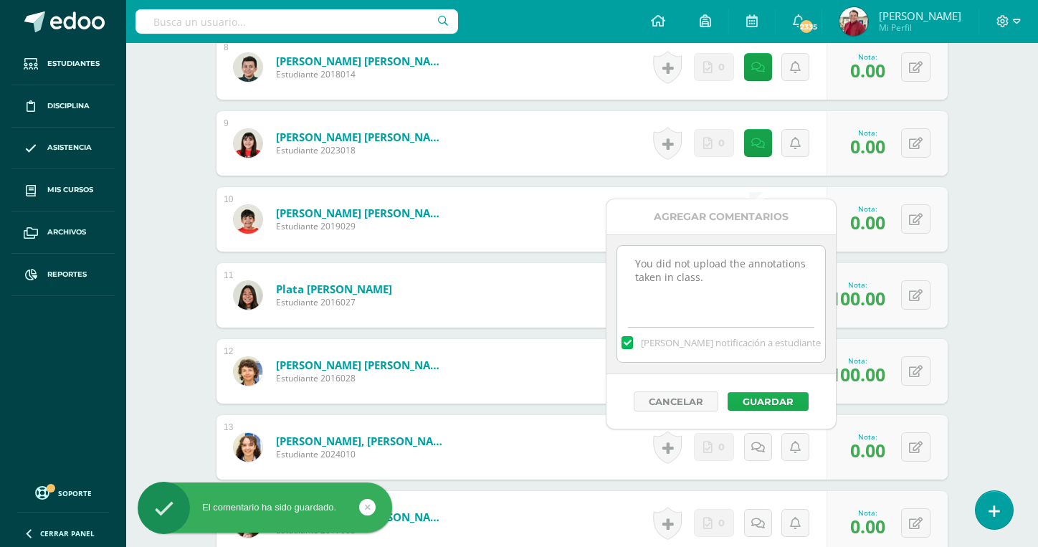
type textarea "You did not upload the annotations taken in class."
click at [770, 393] on button "Guardar" at bounding box center [767, 401] width 81 height 19
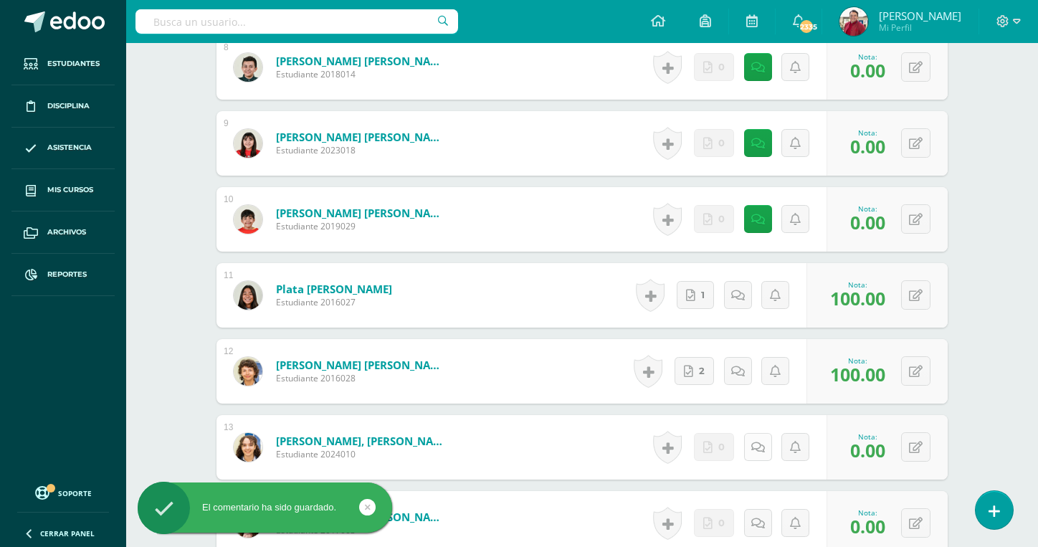
click at [759, 441] on icon at bounding box center [758, 447] width 14 height 12
click at [735, 492] on textarea at bounding box center [720, 510] width 207 height 72
paste textarea "You did not upload the annotations taken in class."
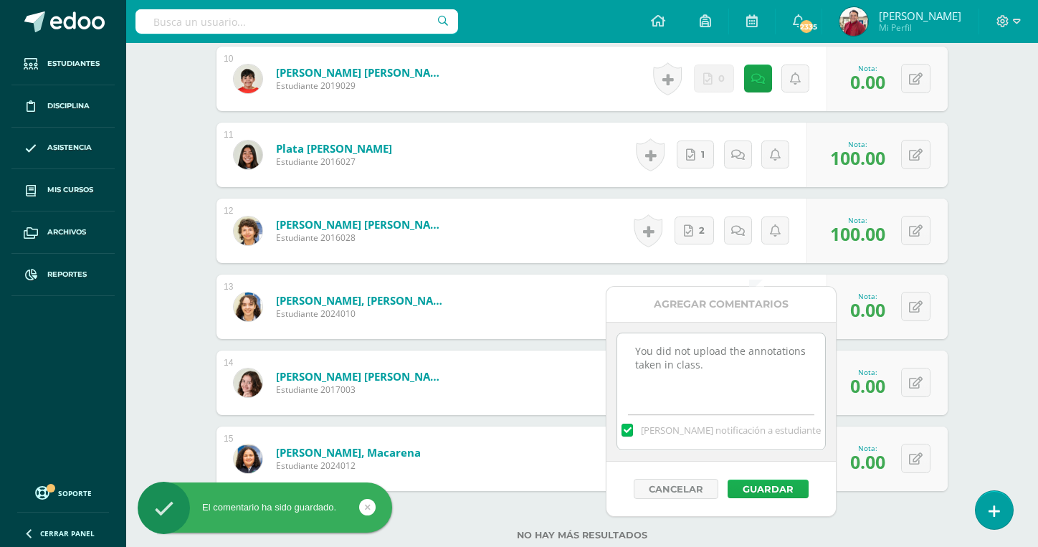
type textarea "You did not upload the annotations taken in class."
click at [746, 484] on button "Guardar" at bounding box center [767, 488] width 81 height 19
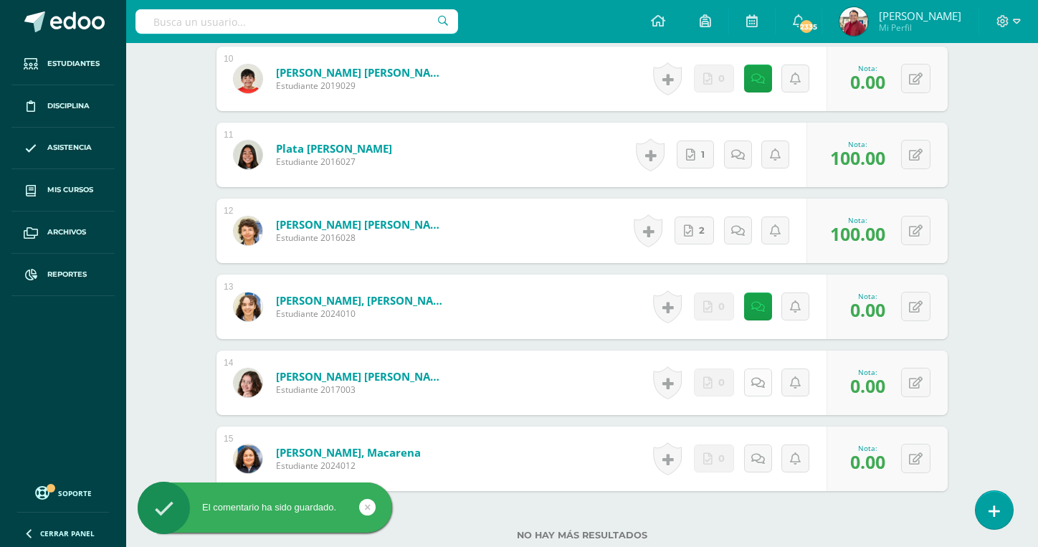
click at [755, 377] on icon at bounding box center [758, 383] width 14 height 12
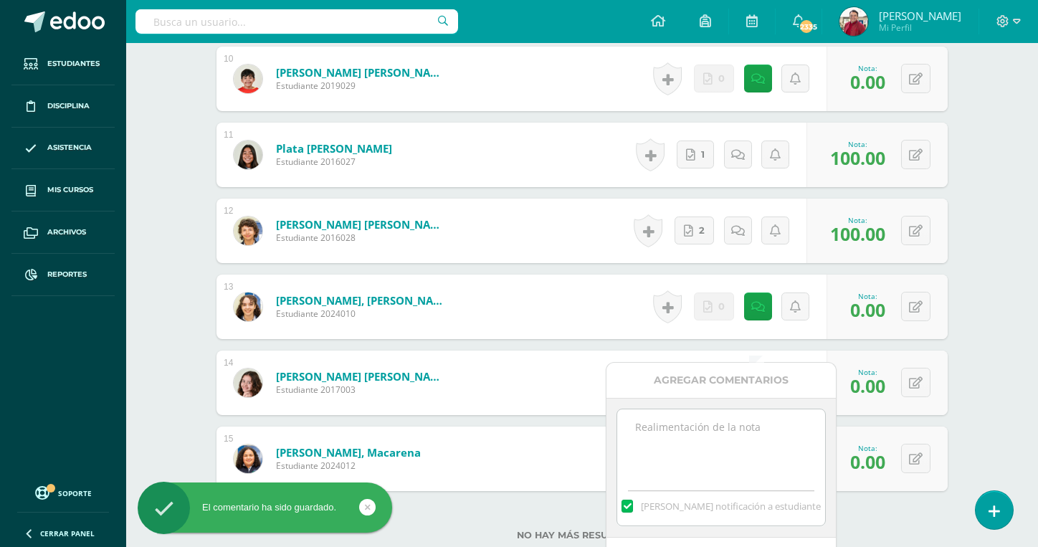
click at [707, 436] on textarea at bounding box center [720, 445] width 207 height 72
paste textarea "You did not upload the annotations taken in class."
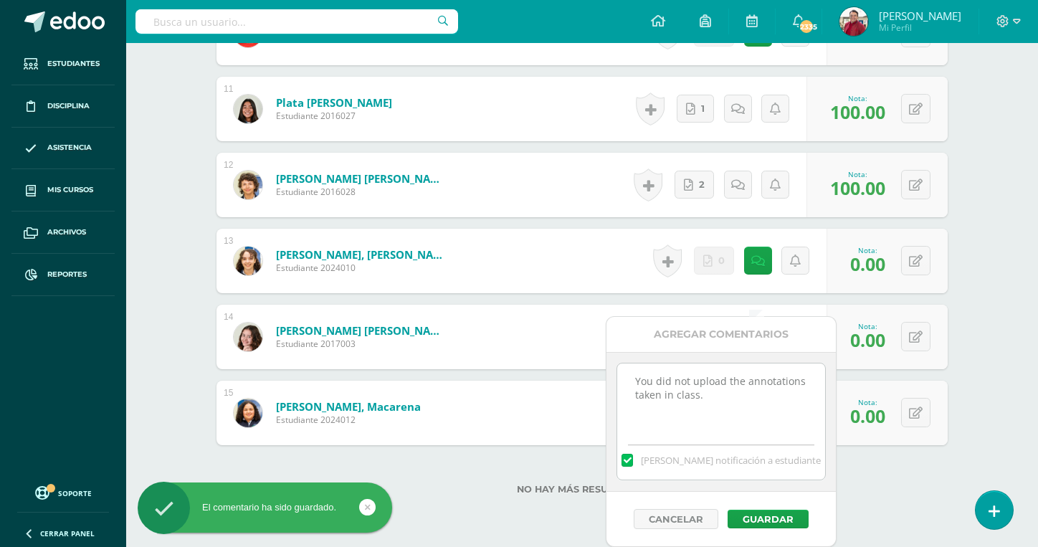
type textarea "You did not upload the annotations taken in class."
click at [745, 507] on div "Cancelar Guardar" at bounding box center [720, 519] width 229 height 54
click at [751, 518] on button "Guardar" at bounding box center [767, 518] width 81 height 19
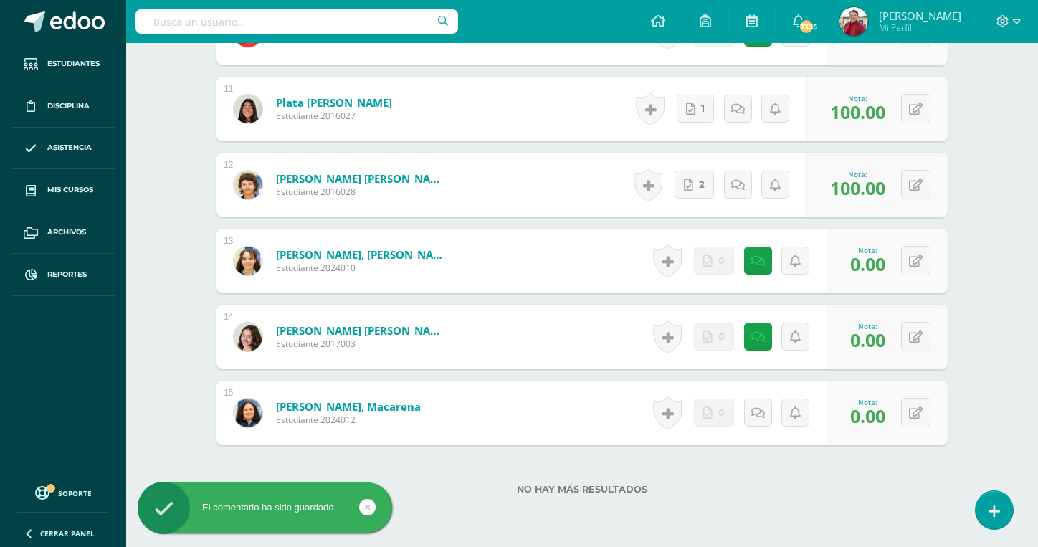
scroll to position [1135, 0]
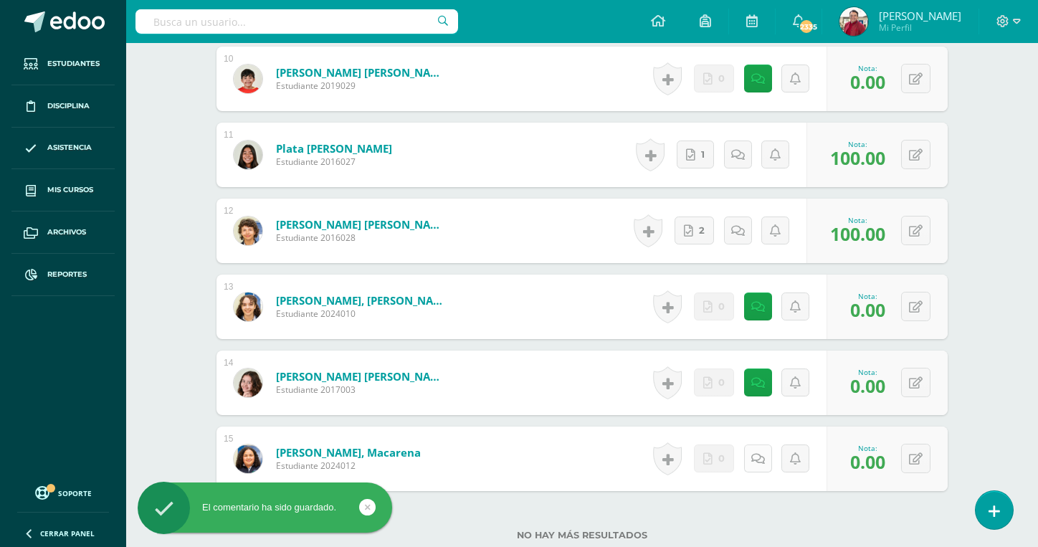
click at [752, 453] on icon at bounding box center [758, 459] width 14 height 12
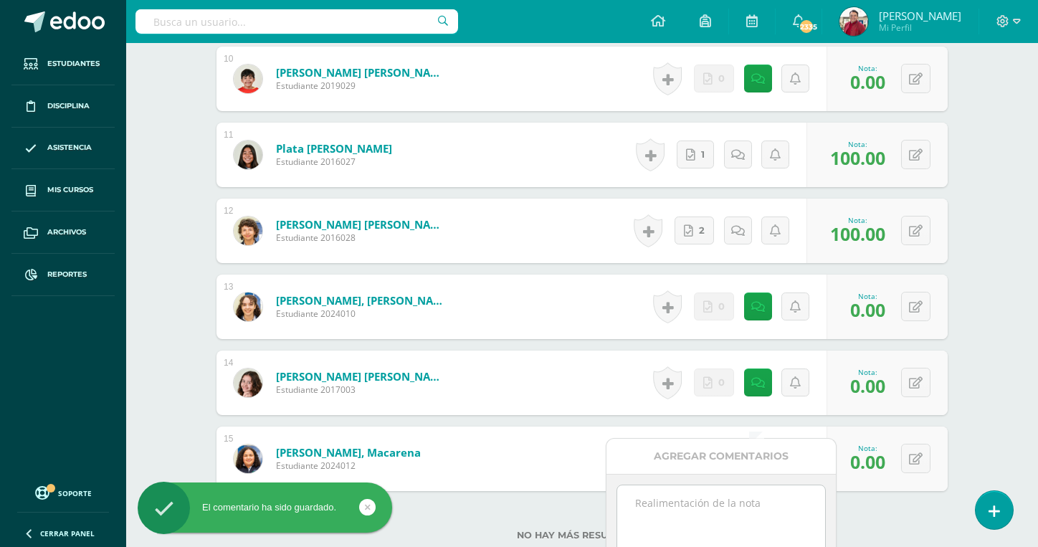
click at [701, 525] on textarea at bounding box center [720, 521] width 207 height 72
paste textarea "You did not upload the annotations taken in class."
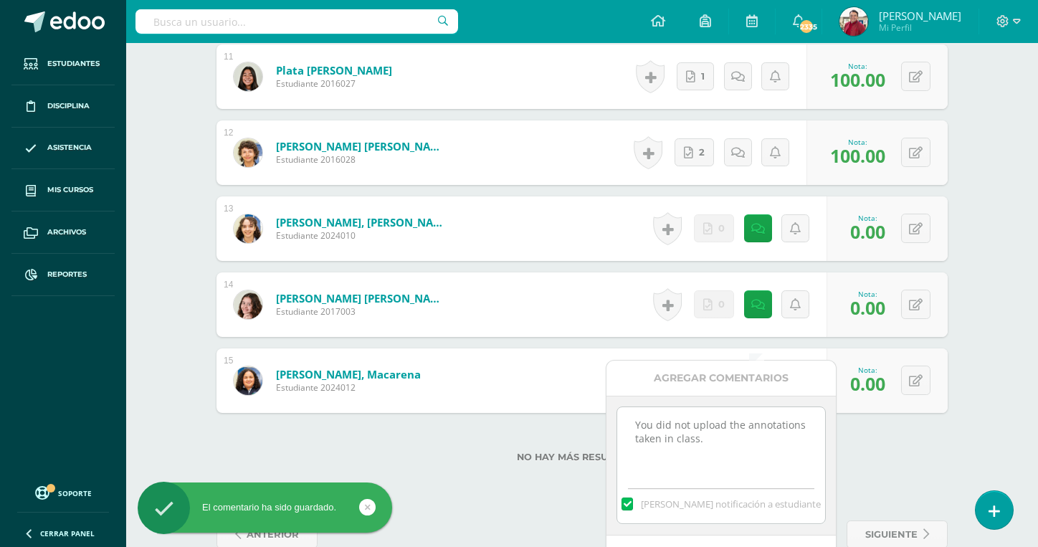
scroll to position [1257, 0]
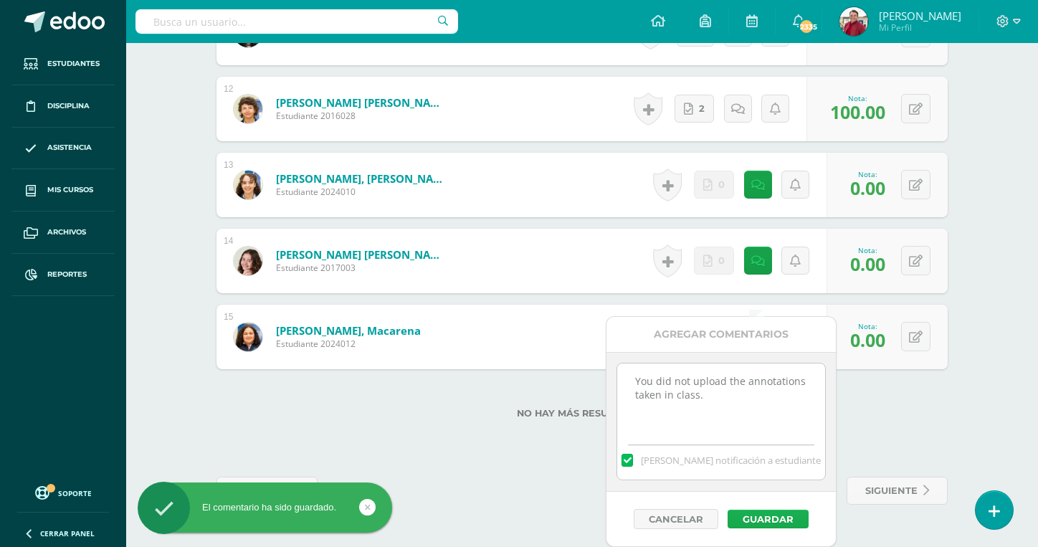
type textarea "You did not upload the annotations taken in class."
click at [765, 515] on button "Guardar" at bounding box center [767, 518] width 81 height 19
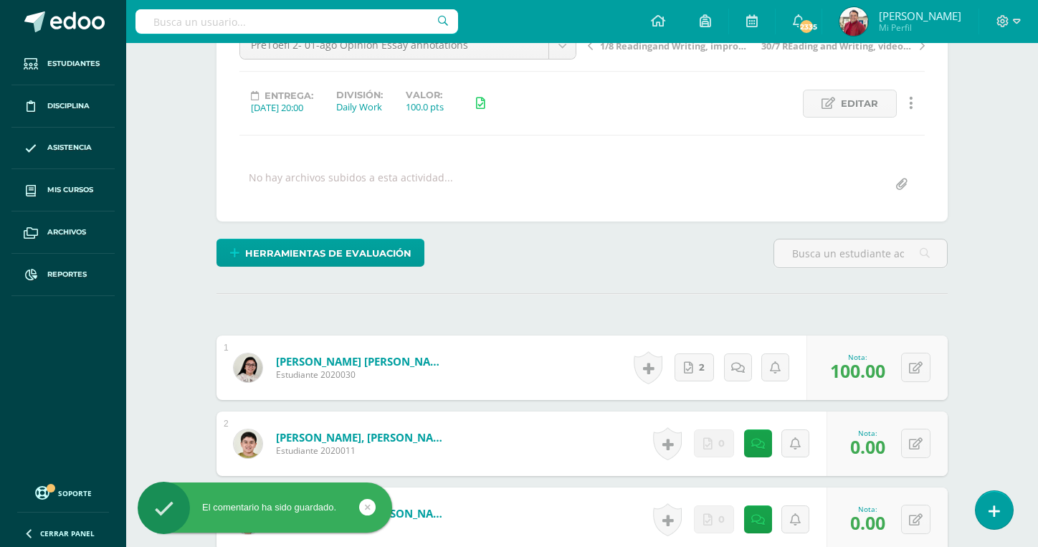
scroll to position [0, 0]
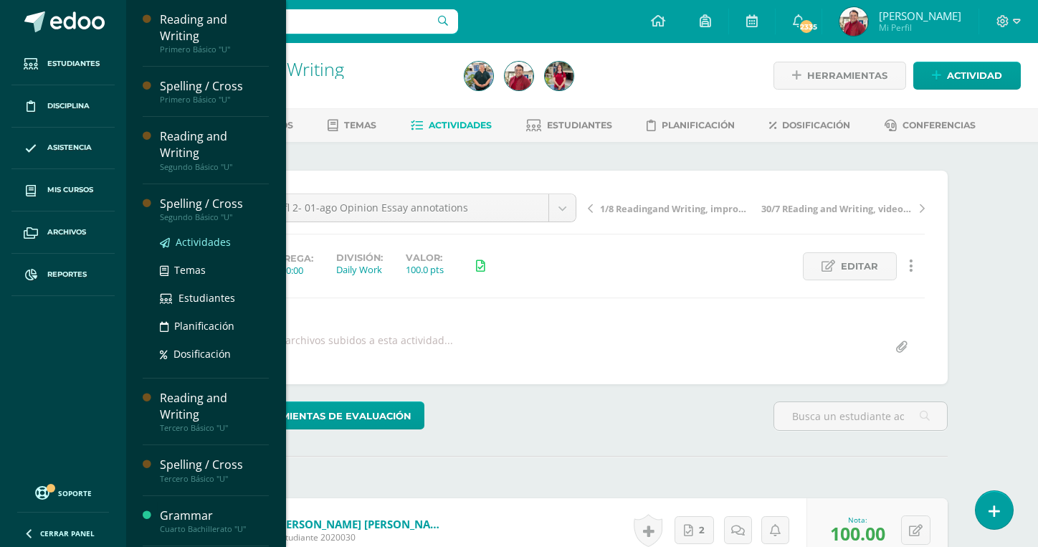
click at [193, 235] on span "Actividades" at bounding box center [203, 242] width 55 height 14
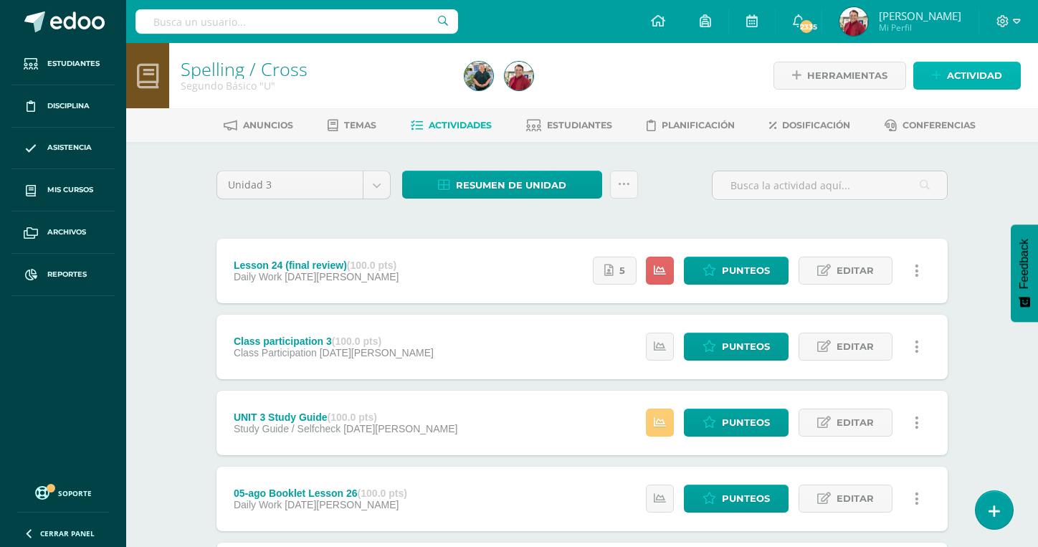
click at [985, 80] on span "Actividad" at bounding box center [974, 75] width 55 height 27
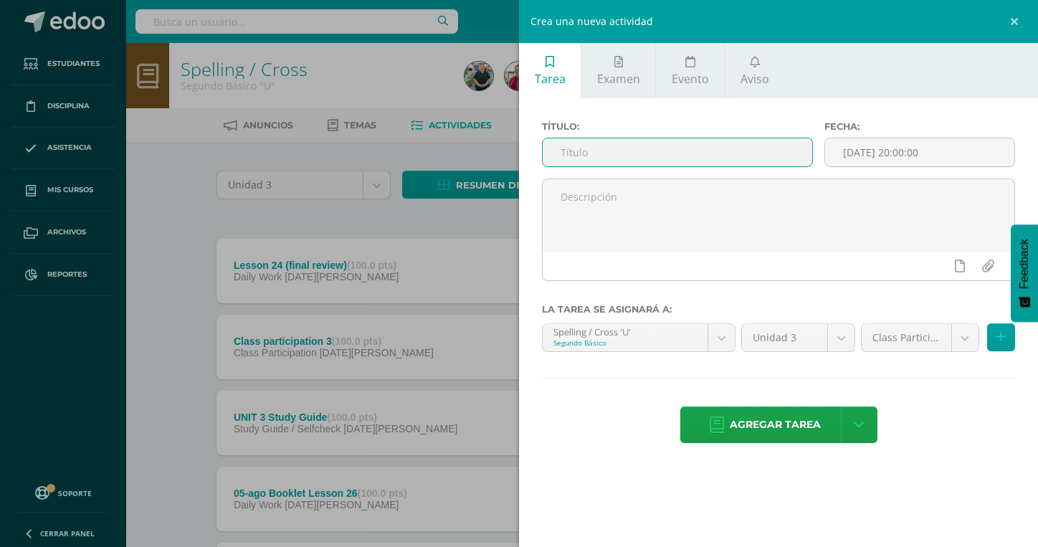
click at [591, 159] on input "text" at bounding box center [676, 152] width 269 height 28
type input "DD UNIT 3 Spelling (Top Worksheets)"
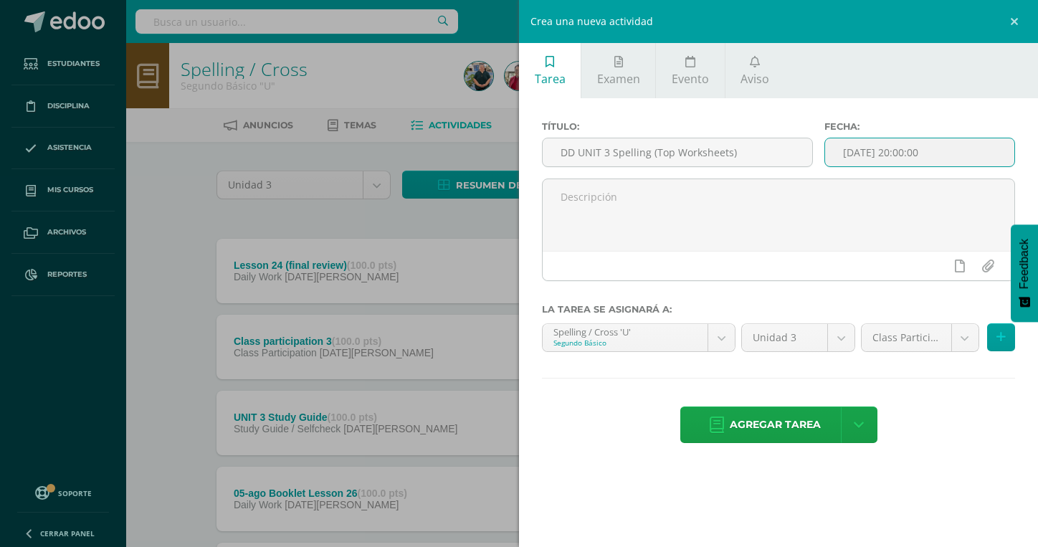
click at [876, 158] on input "[DATE] 20:00:00" at bounding box center [919, 152] width 189 height 28
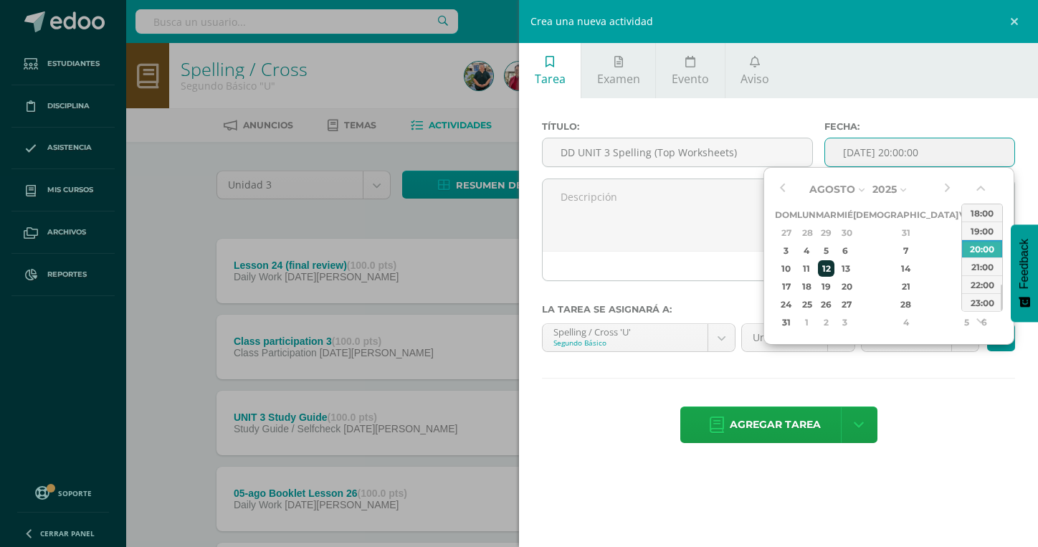
click at [834, 265] on div "12" at bounding box center [826, 268] width 16 height 16
type input "2025-08-12 20:00"
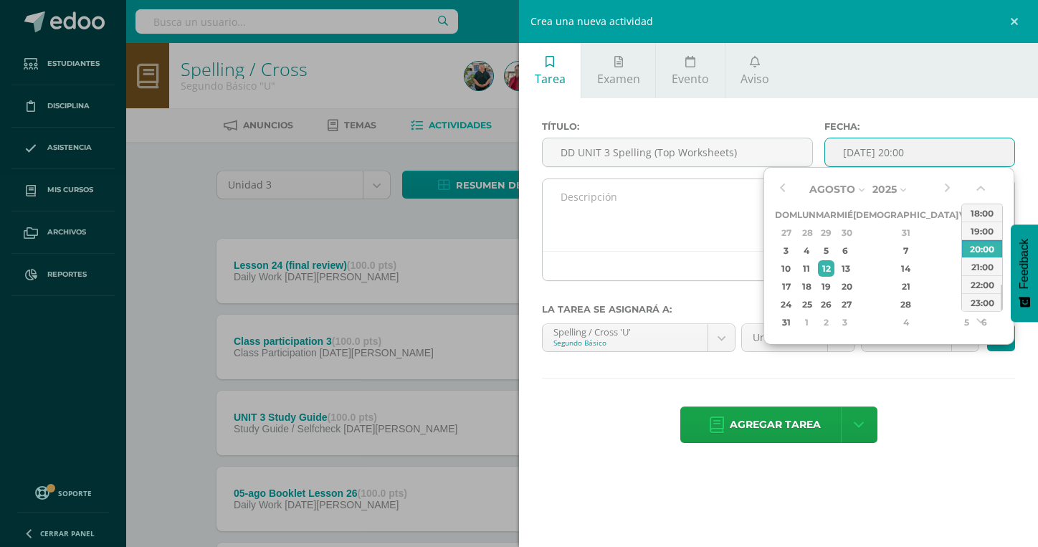
click at [714, 209] on textarea at bounding box center [778, 215] width 472 height 72
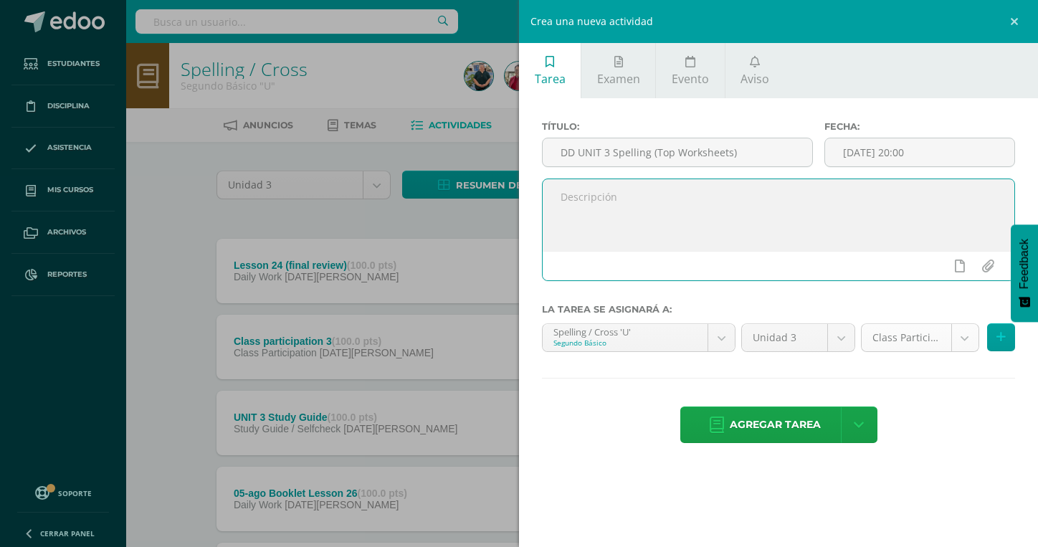
click at [899, 340] on body "Estudiantes Disciplina Asistencia Mis cursos Archivos Reportes Soporte Ayuda Re…" at bounding box center [519, 538] width 1038 height 1077
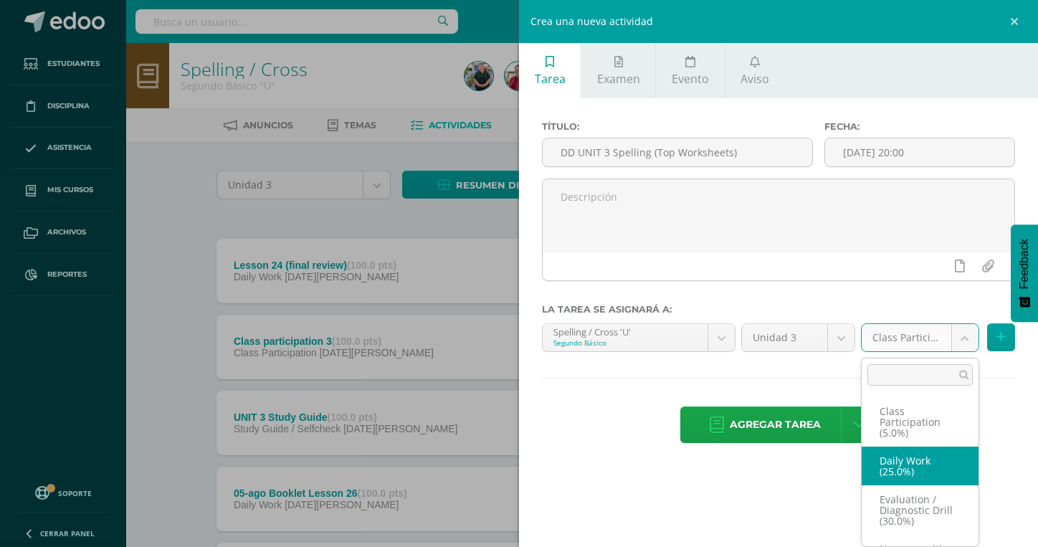
scroll to position [14, 0]
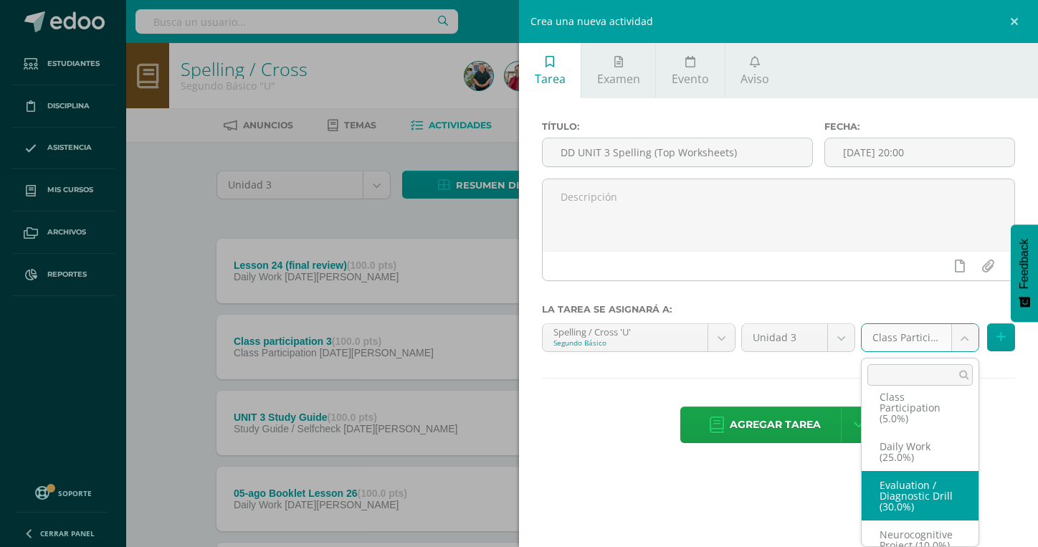
select select "202113"
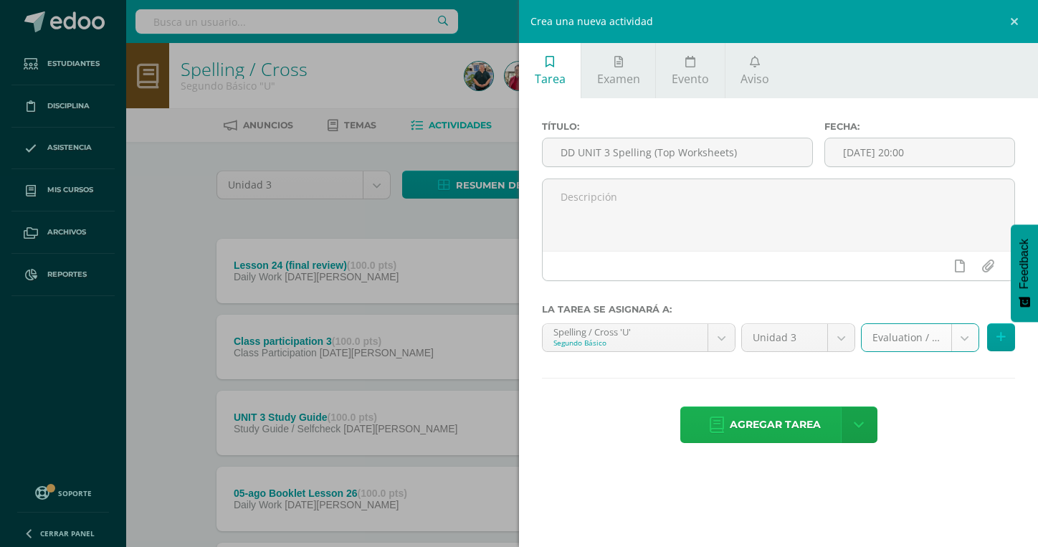
click at [781, 413] on span "Agregar tarea" at bounding box center [774, 424] width 91 height 35
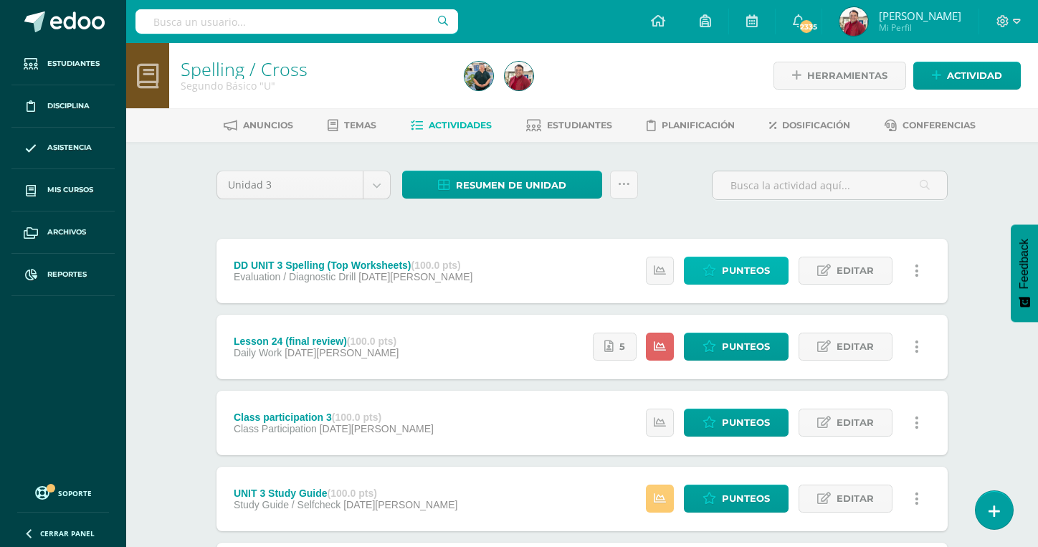
click at [752, 257] on span "Punteos" at bounding box center [746, 270] width 48 height 27
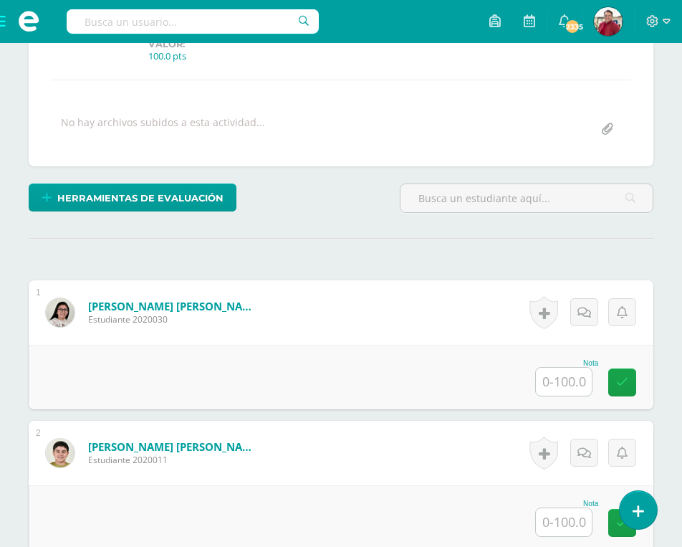
scroll to position [260, 0]
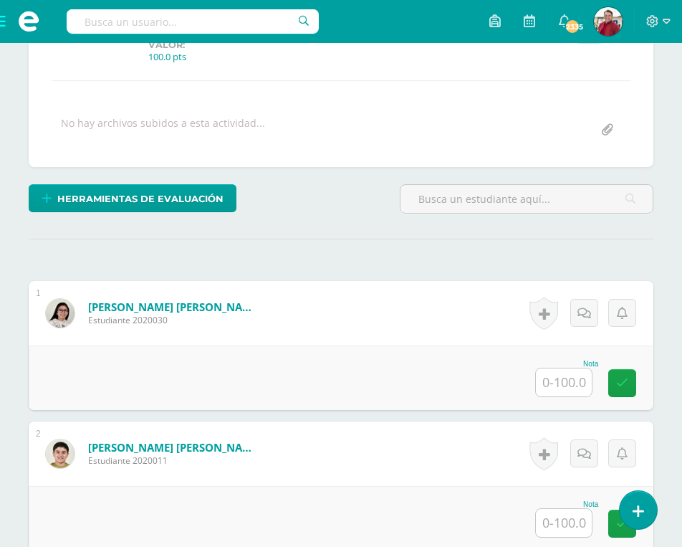
click at [560, 368] on input "text" at bounding box center [564, 382] width 56 height 28
type input "46"
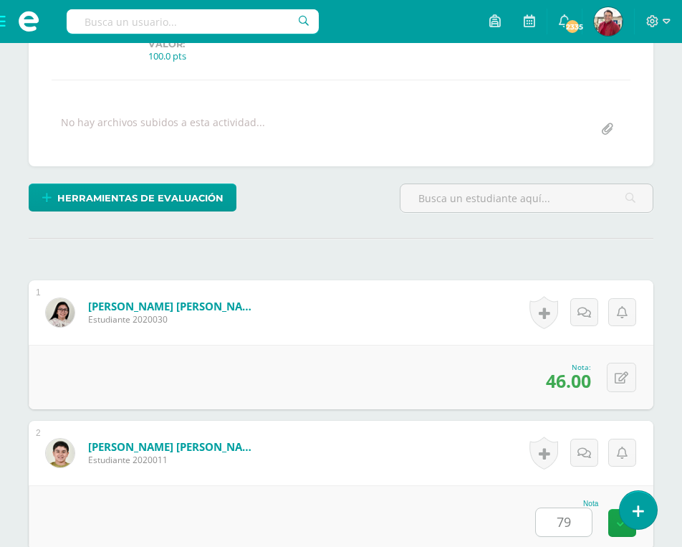
type input "79"
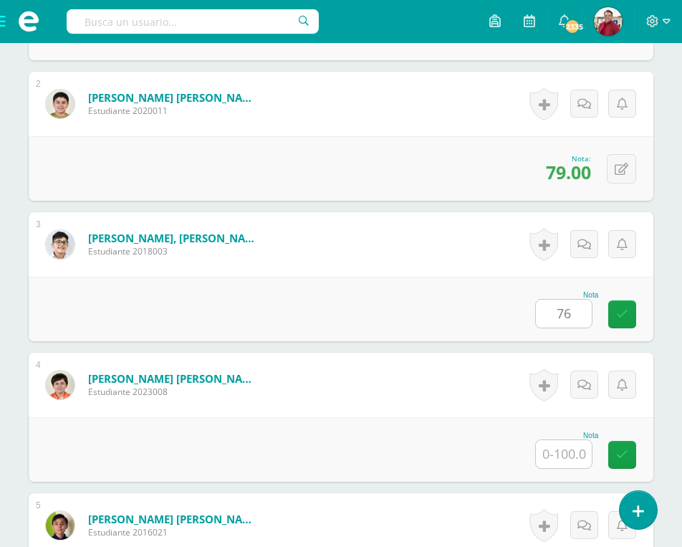
type input "76"
type input "88"
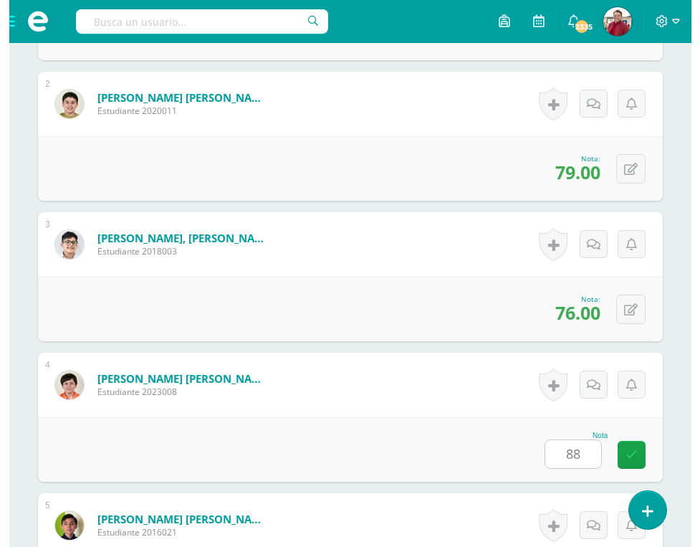
scroll to position [891, 0]
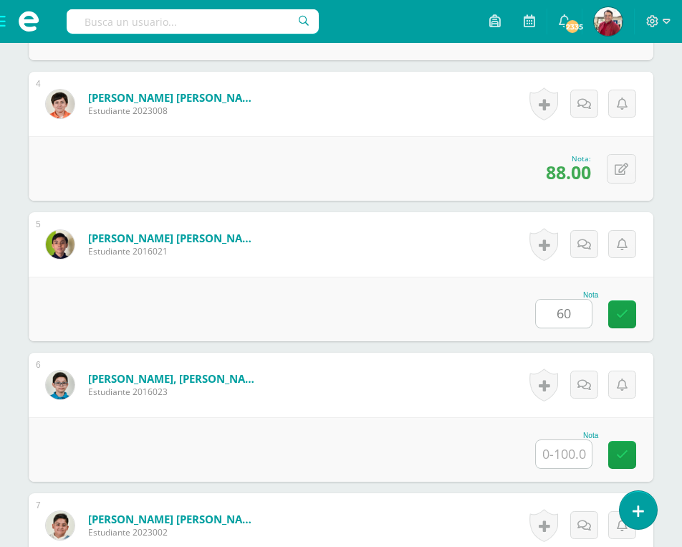
type input "60"
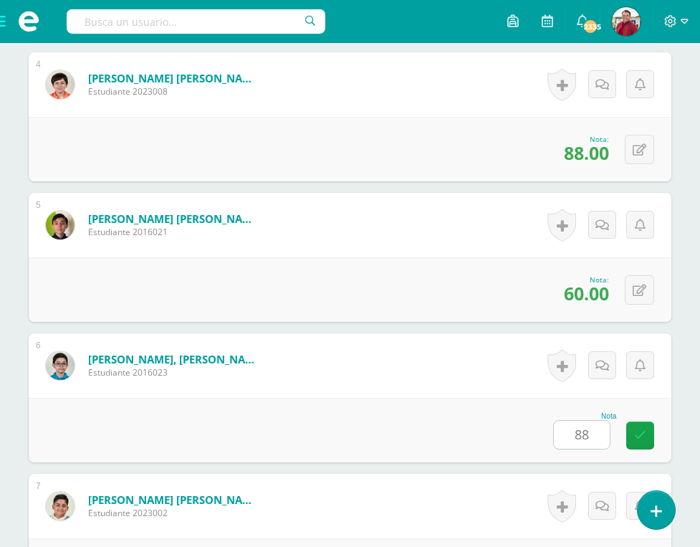
type input "88"
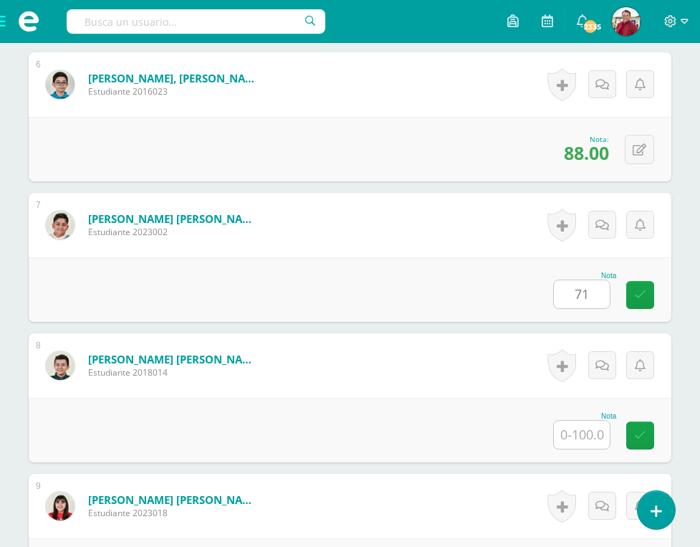
type input "71"
type input "82"
type input "69"
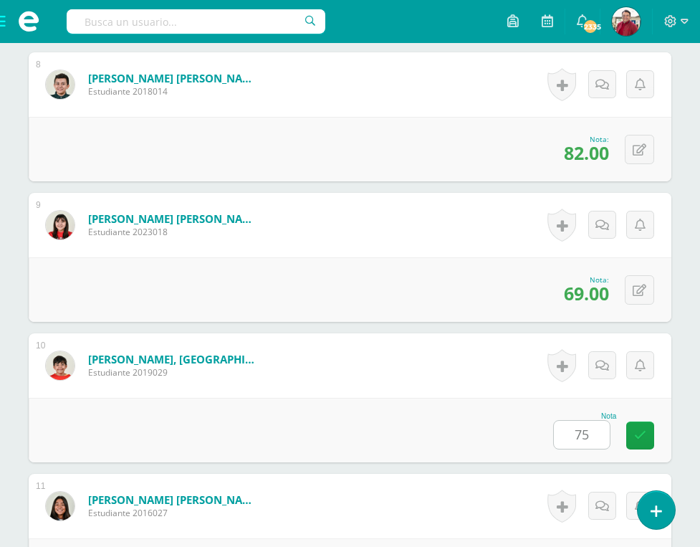
type input "75"
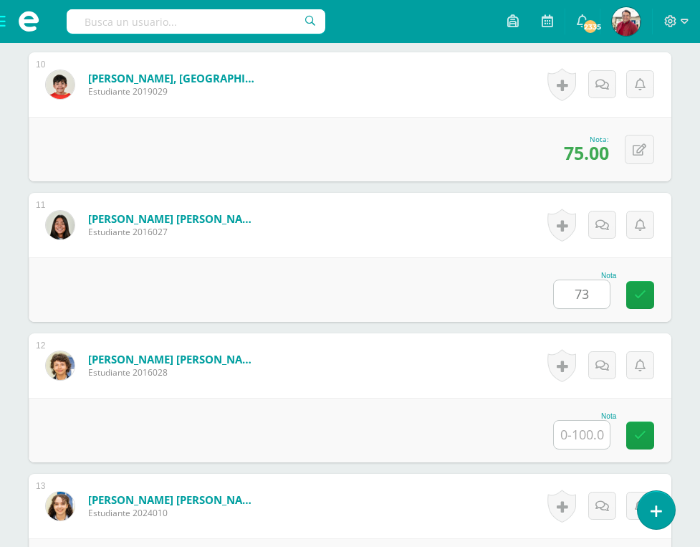
type input "73"
type input "90"
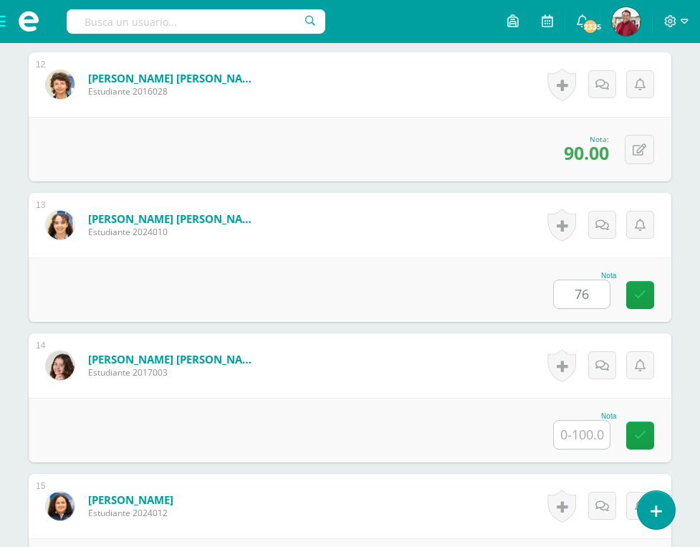
type input "76"
type input "66"
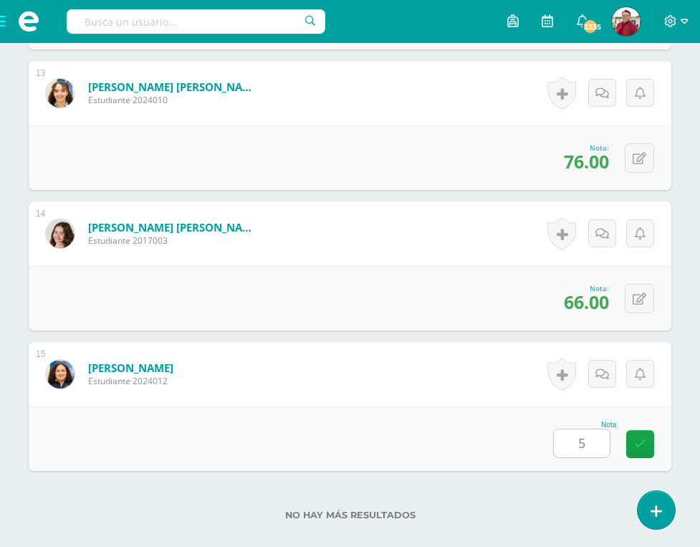
type input "55"
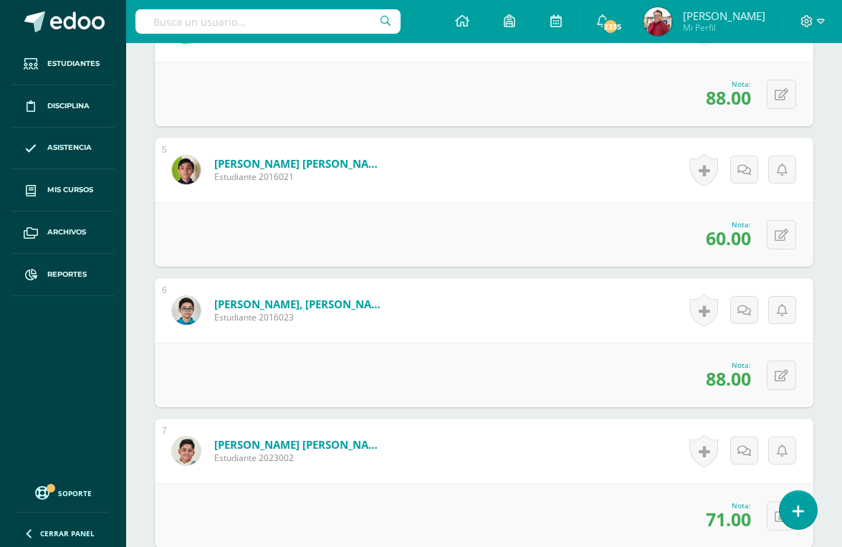
scroll to position [930, 0]
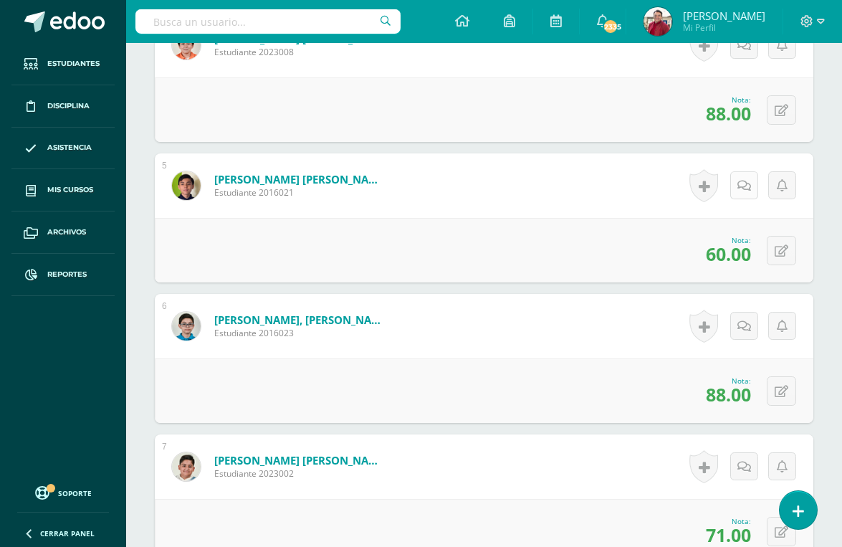
click at [681, 180] on icon at bounding box center [744, 186] width 14 height 12
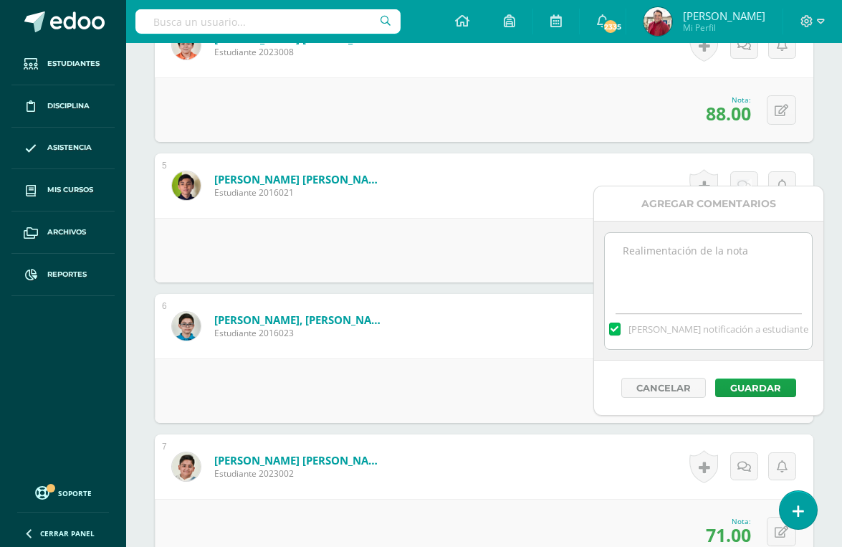
click at [640, 241] on textarea at bounding box center [708, 269] width 207 height 72
type textarea "oral test (51)"
click at [621, 330] on label at bounding box center [614, 328] width 11 height 13
click at [0, 0] on input "[PERSON_NAME] notificación a estudiante" at bounding box center [0, 0] width 0 height 0
click at [681, 390] on button "Guardar" at bounding box center [755, 387] width 81 height 19
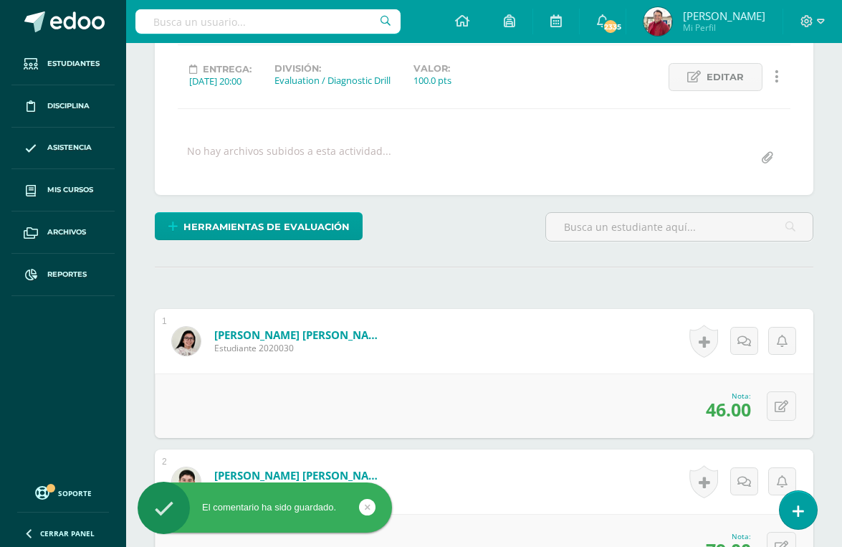
scroll to position [0, 0]
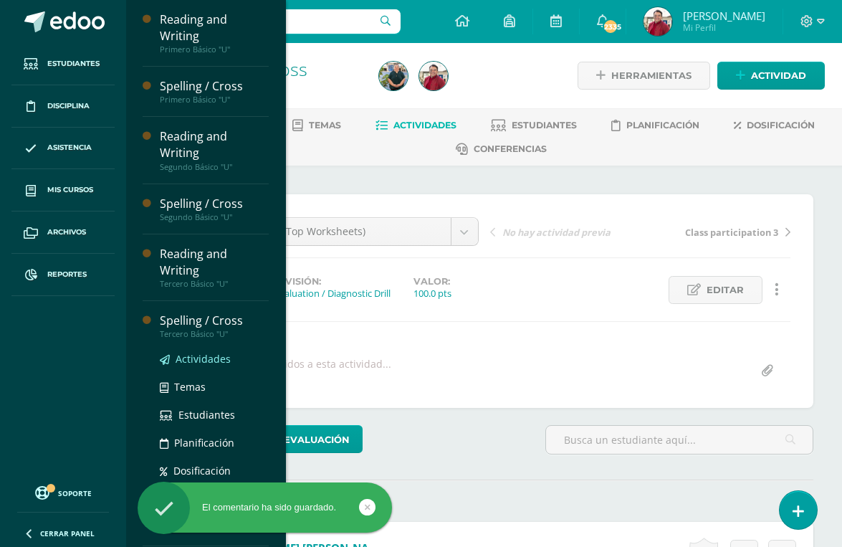
click at [198, 352] on span "Actividades" at bounding box center [203, 359] width 55 height 14
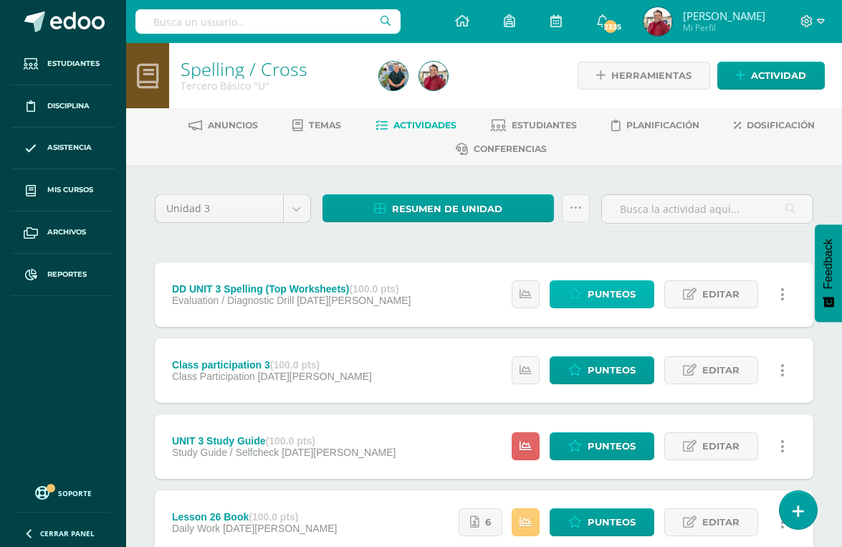
click at [586, 280] on link "Punteos" at bounding box center [602, 294] width 105 height 28
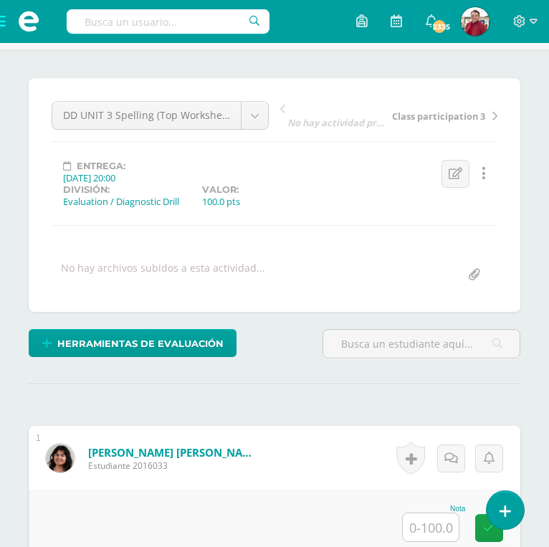
scroll to position [117, 0]
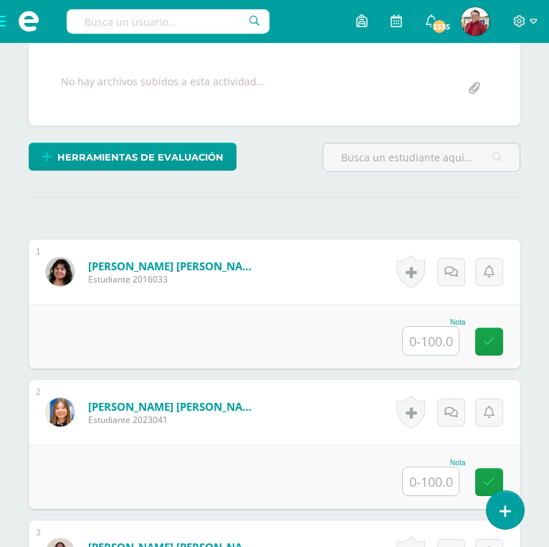
click at [424, 327] on input "text" at bounding box center [431, 341] width 56 height 28
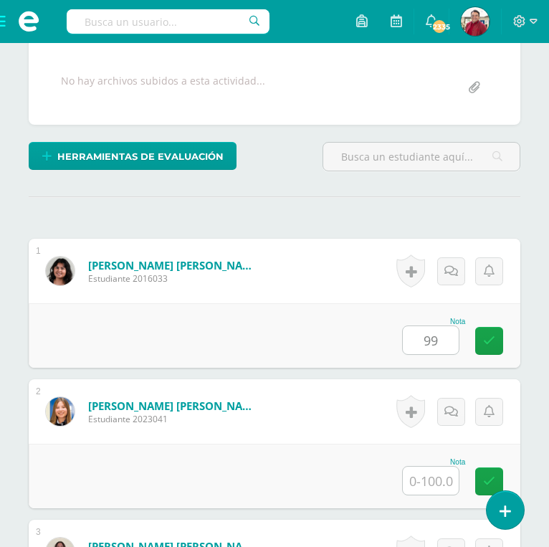
type input "9"
type input "100"
type input "27"
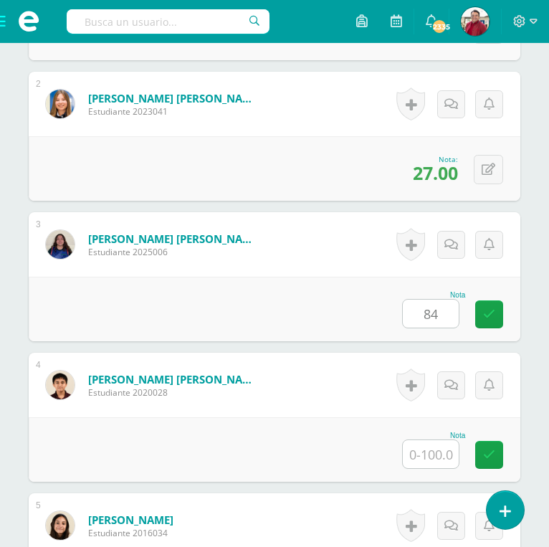
type input "84"
type input "87"
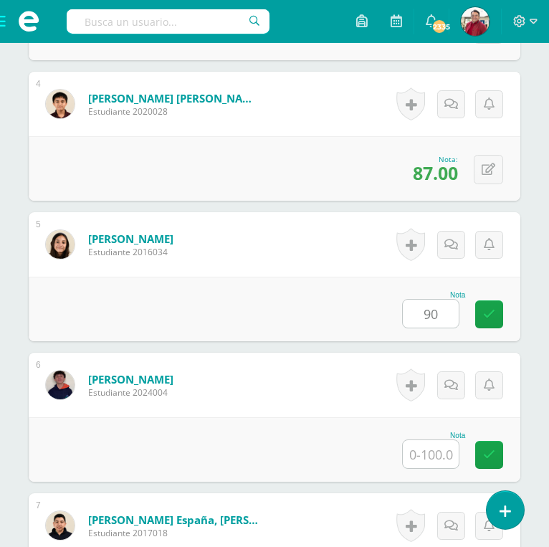
type input "90"
type input "51"
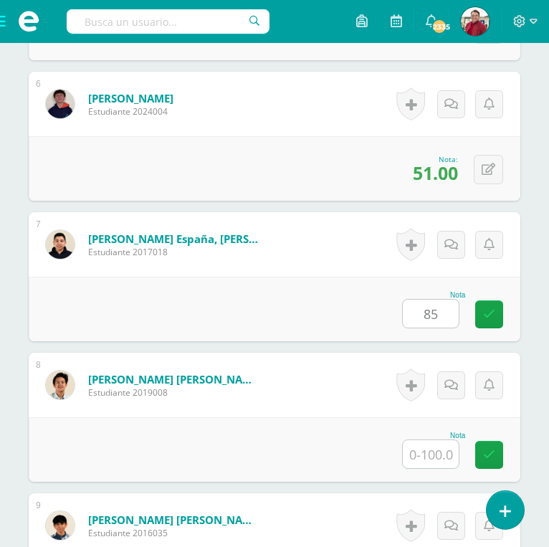
type input "85"
type input "91"
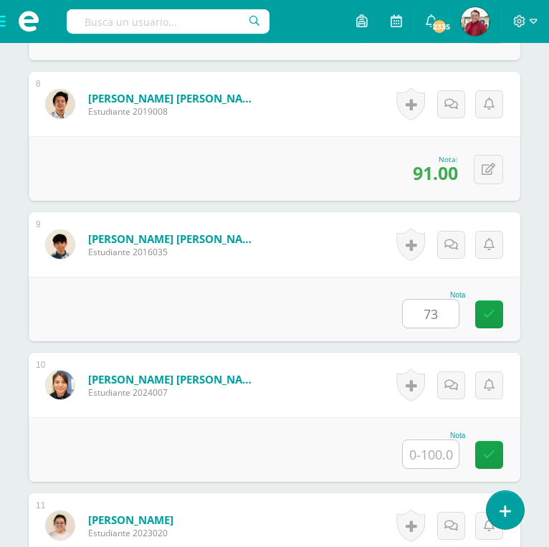
type input "73"
type input "85"
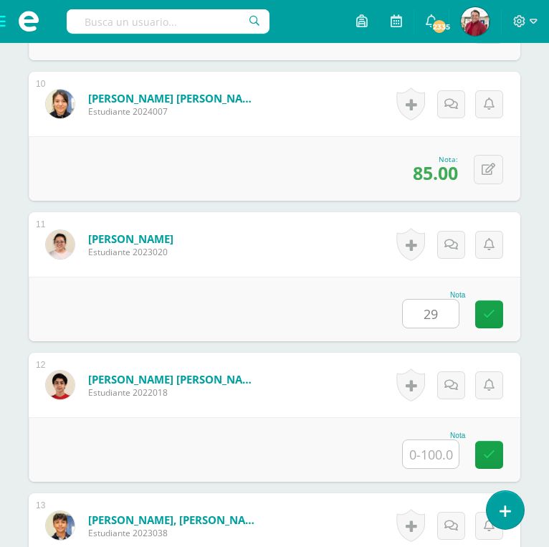
type input "29"
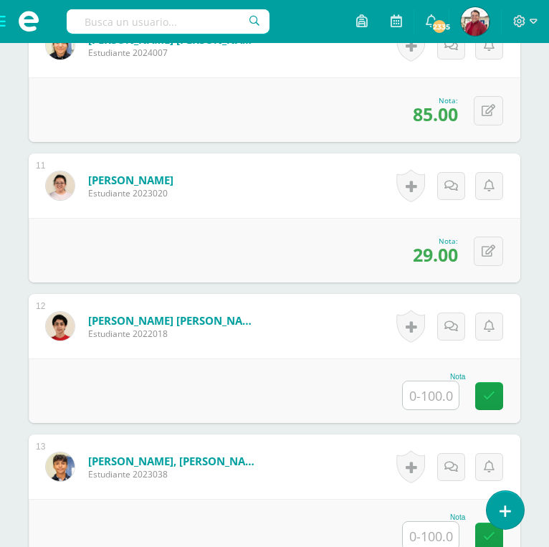
scroll to position [1807, 0]
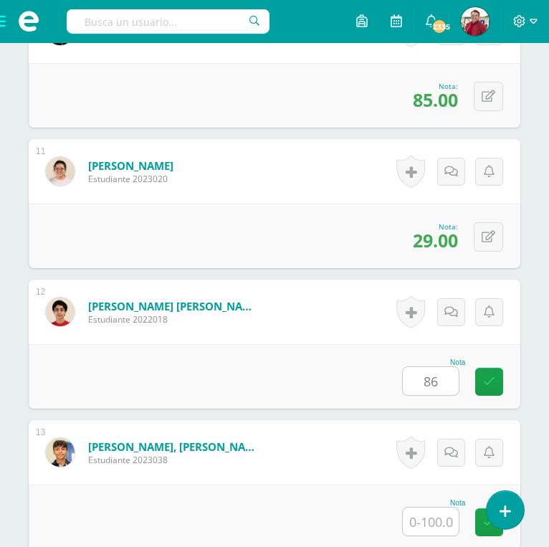
type input "86"
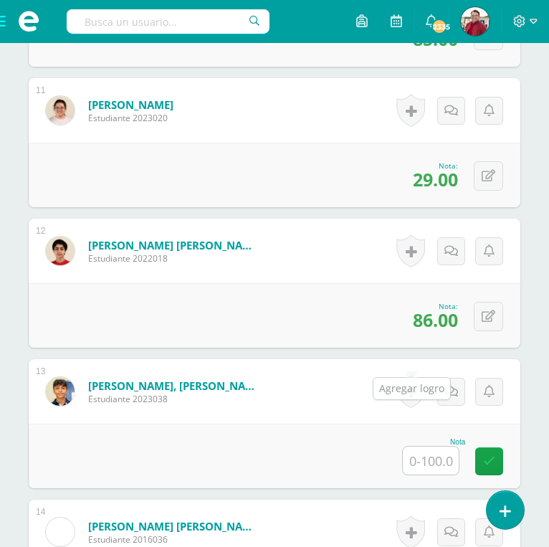
scroll to position [1872, 0]
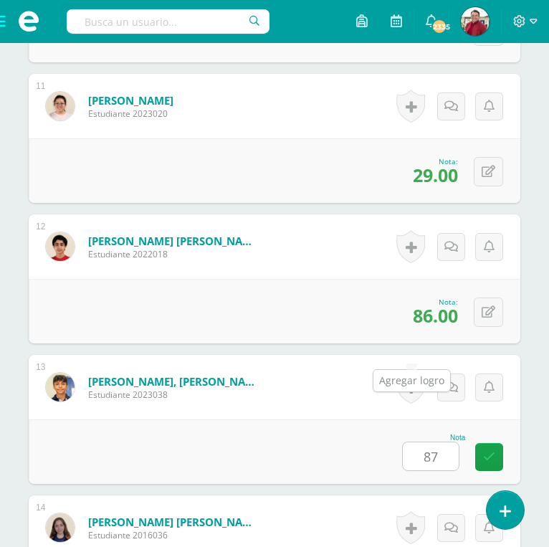
type input "87"
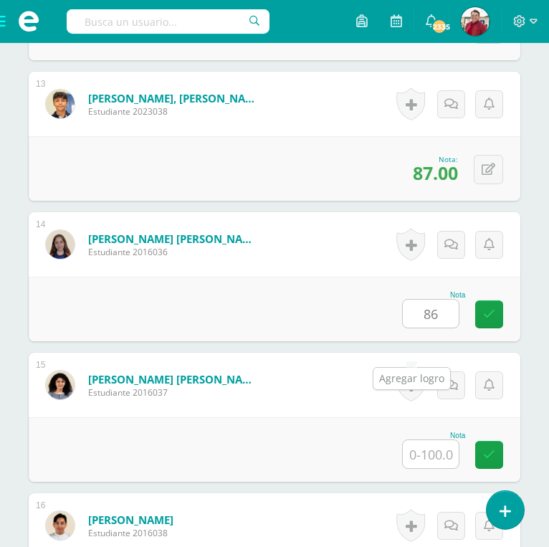
type input "86"
type input "96"
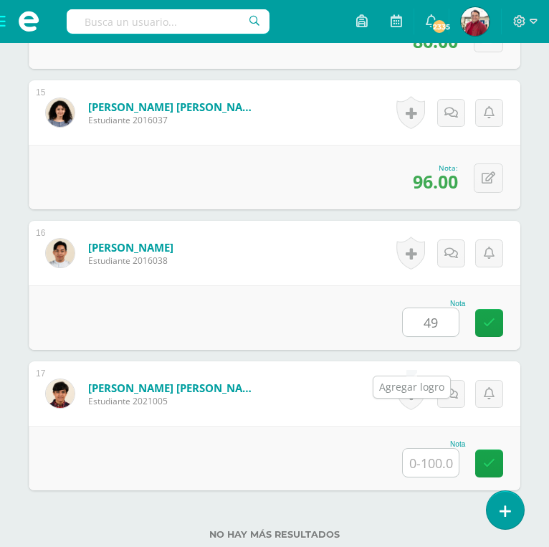
type input "49"
type input "92"
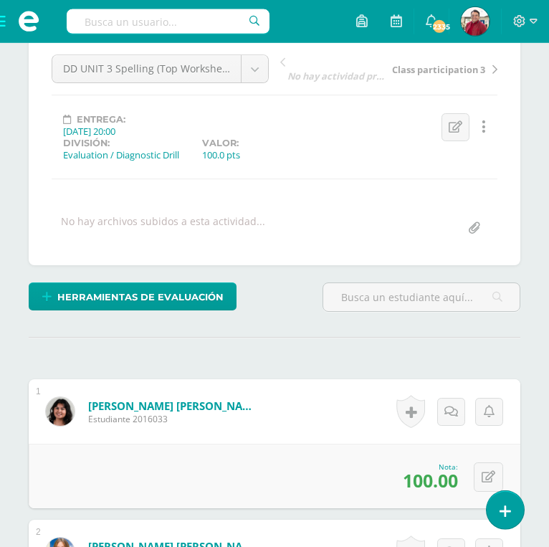
scroll to position [254, 0]
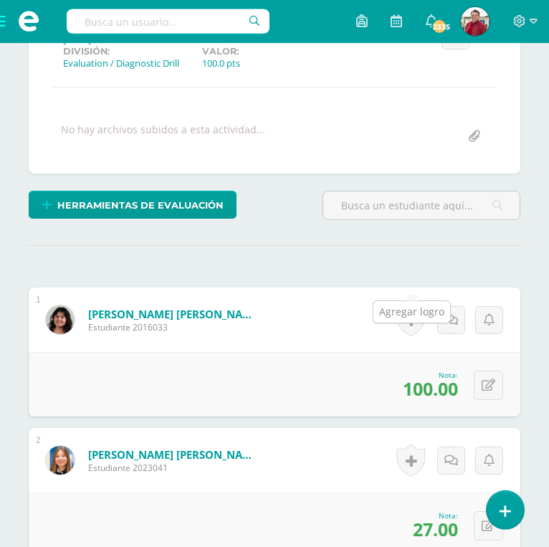
click at [411, 303] on link at bounding box center [410, 319] width 29 height 33
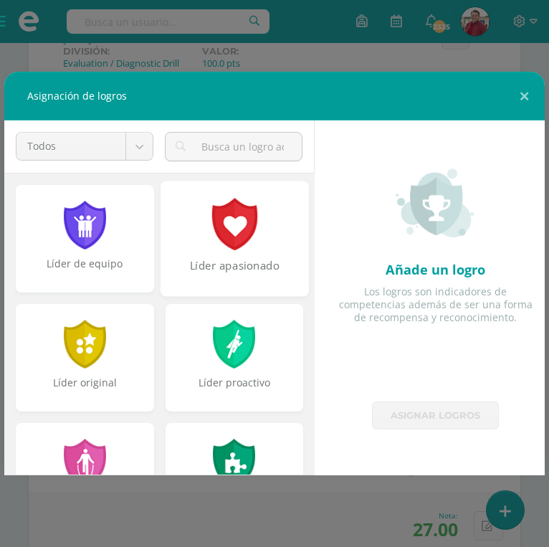
click at [248, 237] on div at bounding box center [233, 224] width 49 height 52
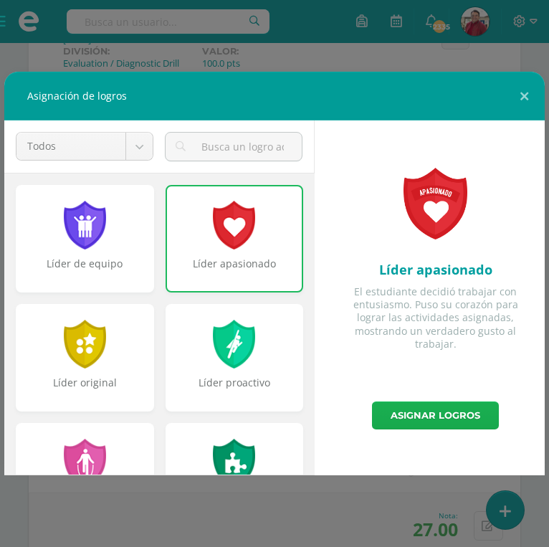
click at [431, 412] on link "Asignar logros" at bounding box center [435, 415] width 127 height 28
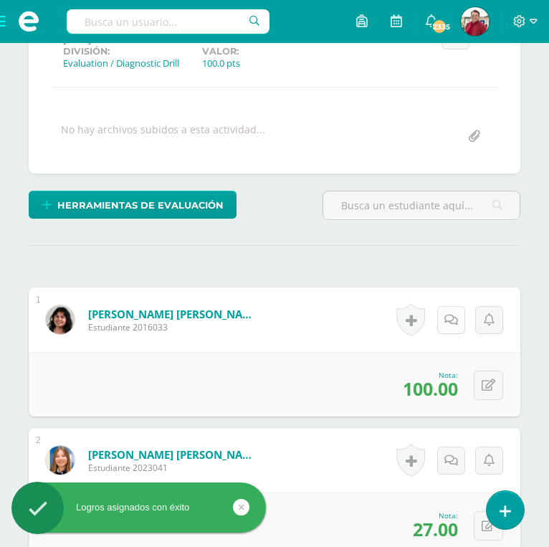
click at [449, 314] on icon at bounding box center [451, 320] width 14 height 12
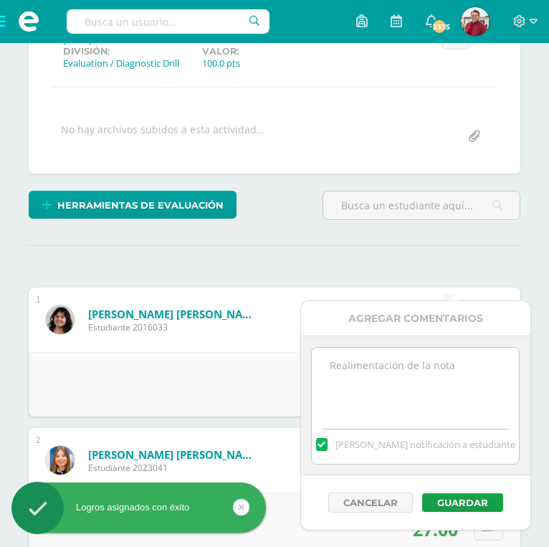
click at [365, 358] on textarea at bounding box center [415, 384] width 207 height 72
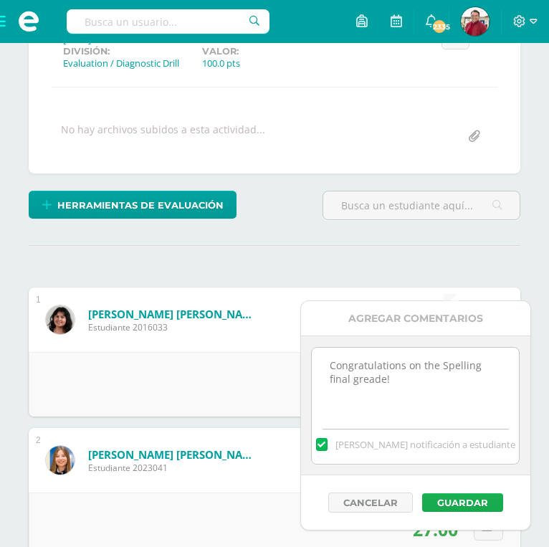
type textarea "Congratulations on the Spelling final greade!"
click at [456, 497] on button "Guardar" at bounding box center [462, 502] width 81 height 19
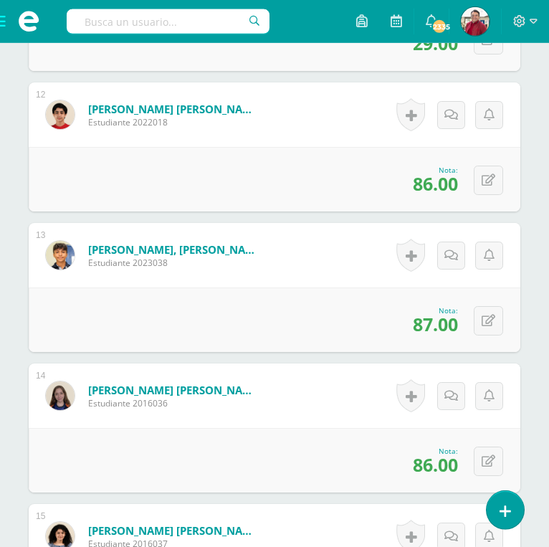
scroll to position [1794, 0]
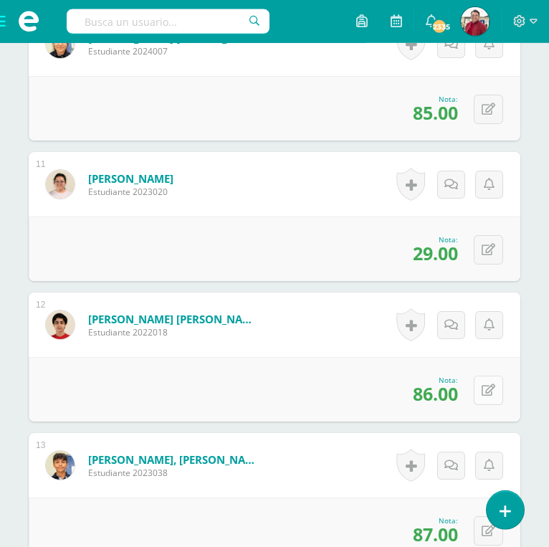
click at [491, 384] on icon at bounding box center [489, 390] width 14 height 12
type input "87"
click at [451, 319] on icon at bounding box center [451, 325] width 14 height 12
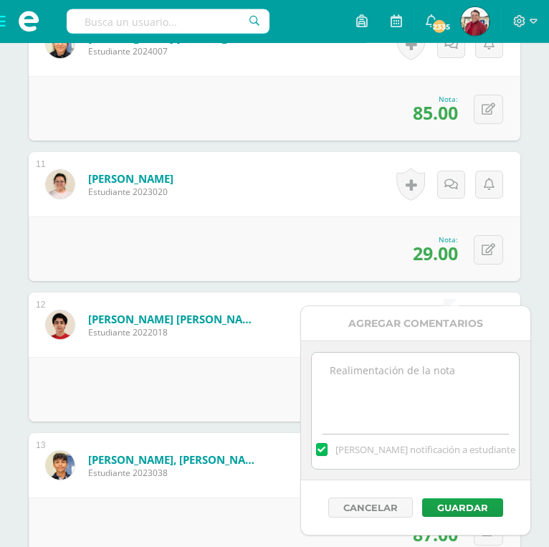
click at [327, 449] on label at bounding box center [321, 449] width 11 height 13
click at [0, 0] on input "[PERSON_NAME] notificación a estudiante" at bounding box center [0, 0] width 0 height 0
click at [345, 402] on textarea at bounding box center [415, 389] width 207 height 72
type textarea "One extra point"
click at [466, 515] on button "Guardar" at bounding box center [462, 507] width 81 height 19
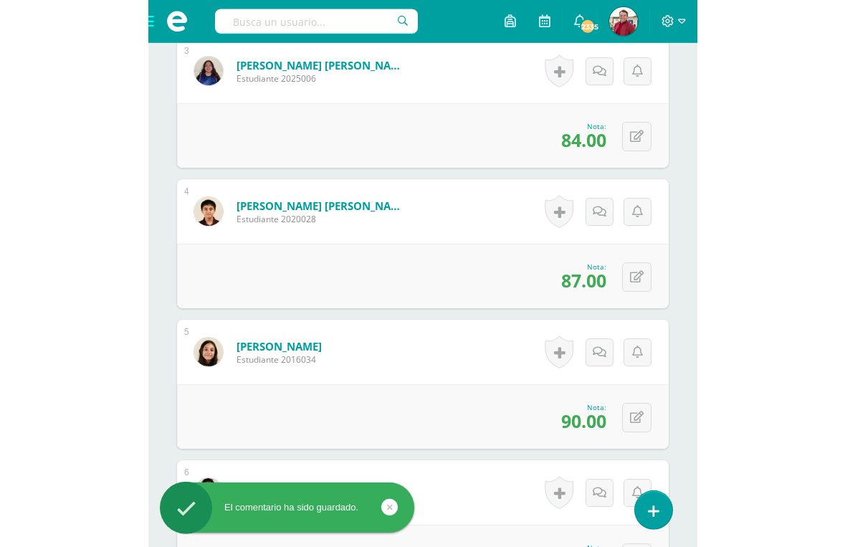
scroll to position [0, 0]
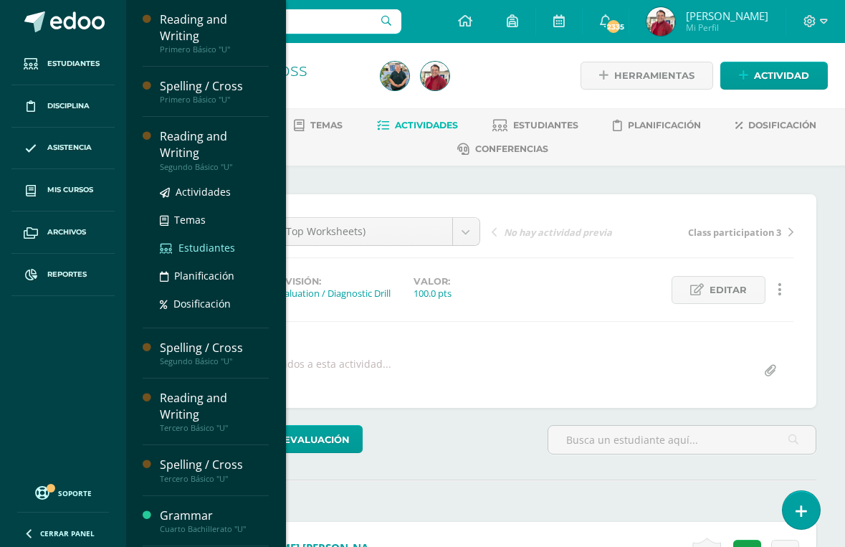
click at [204, 241] on span "Estudiantes" at bounding box center [206, 248] width 57 height 14
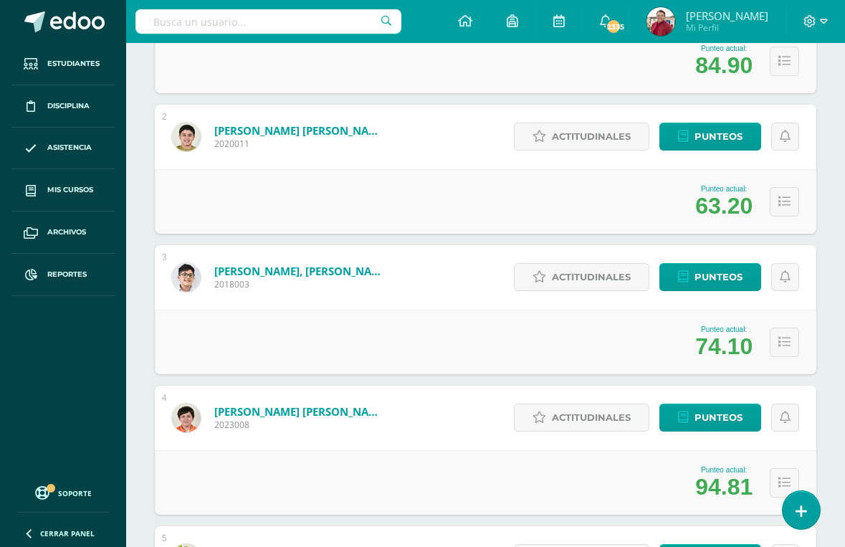
scroll to position [389, 0]
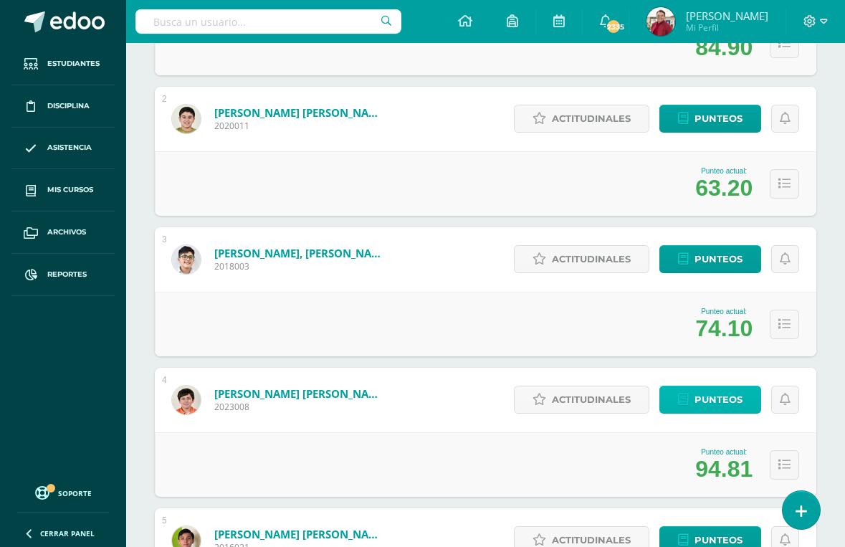
click at [706, 388] on span "Punteos" at bounding box center [718, 399] width 48 height 27
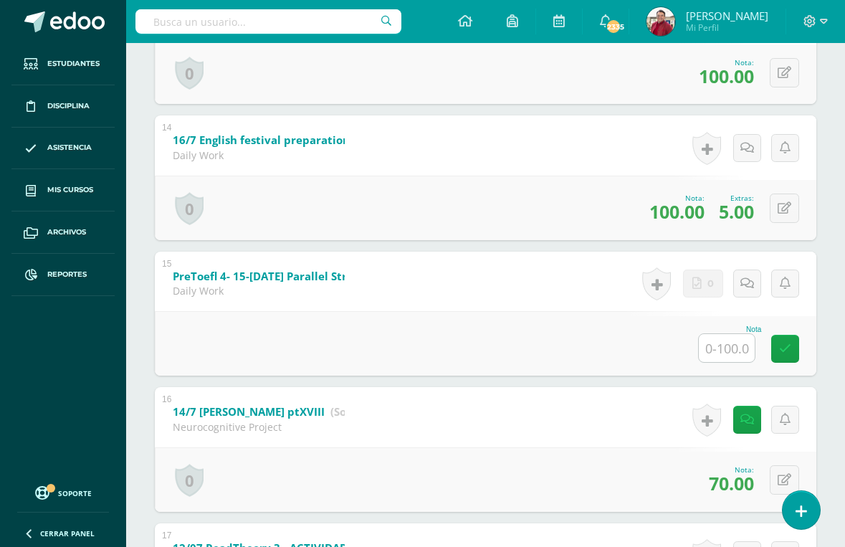
scroll to position [2085, 0]
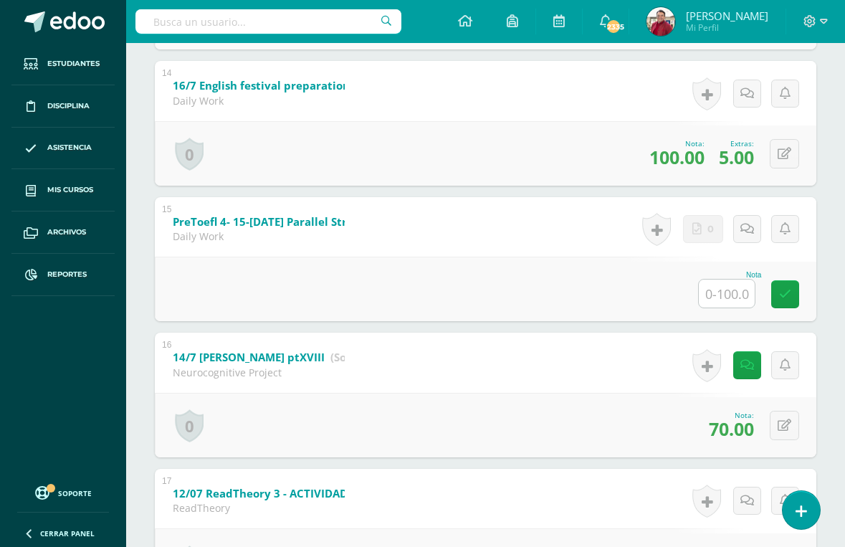
click at [724, 307] on input "text" at bounding box center [727, 293] width 56 height 28
type input "90"
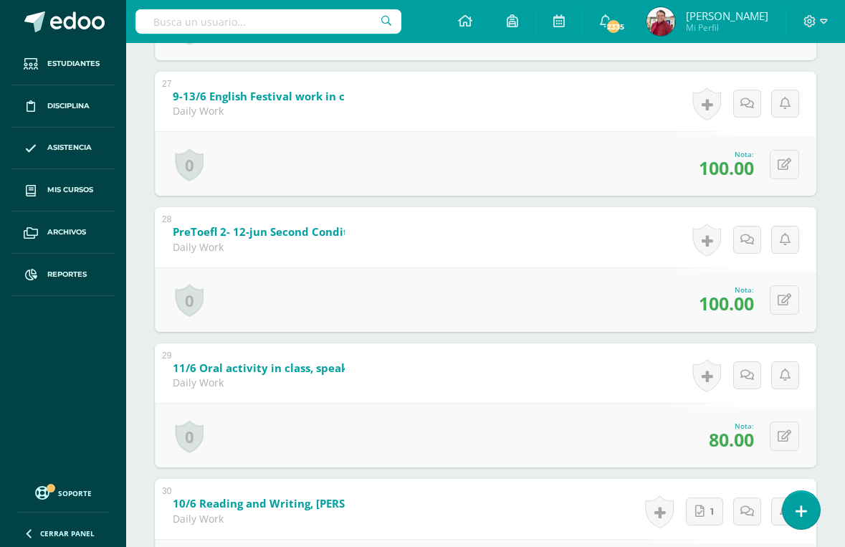
scroll to position [3897, 0]
